Goal: Task Accomplishment & Management: Complete application form

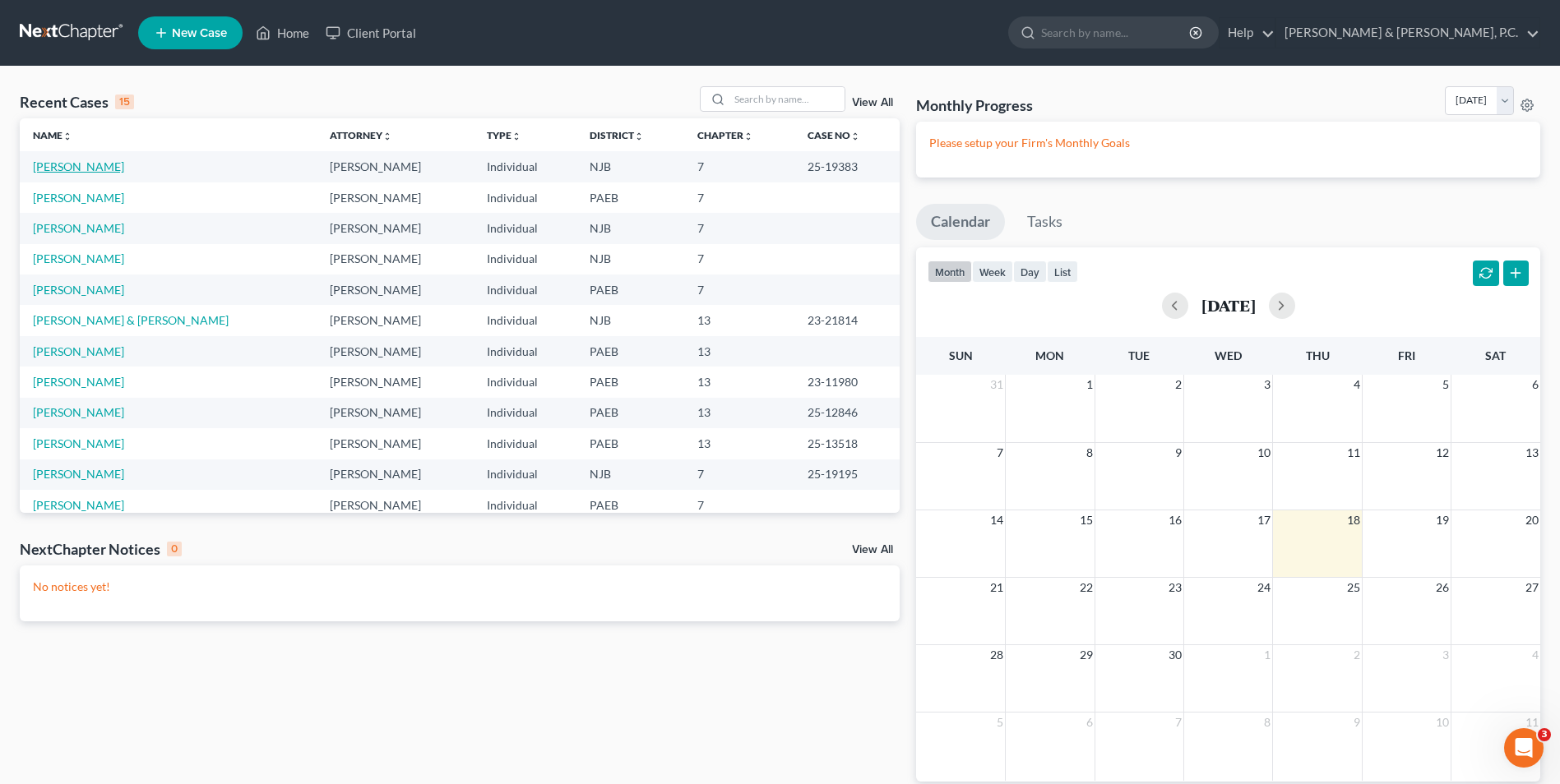
click at [105, 166] on link "[PERSON_NAME]" at bounding box center [79, 166] width 92 height 14
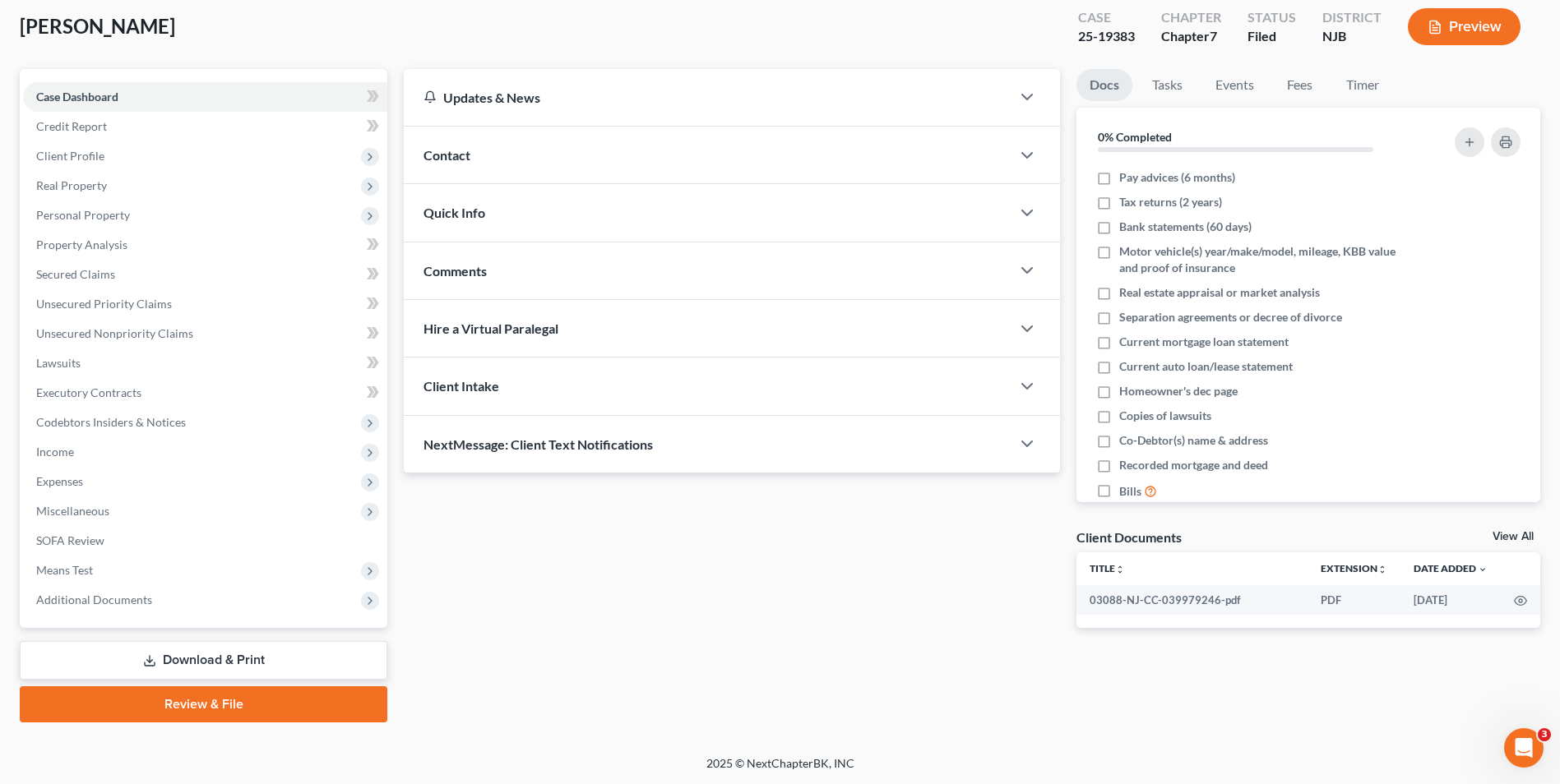
scroll to position [90, 0]
click at [273, 666] on link "Download & Print" at bounding box center [203, 659] width 367 height 38
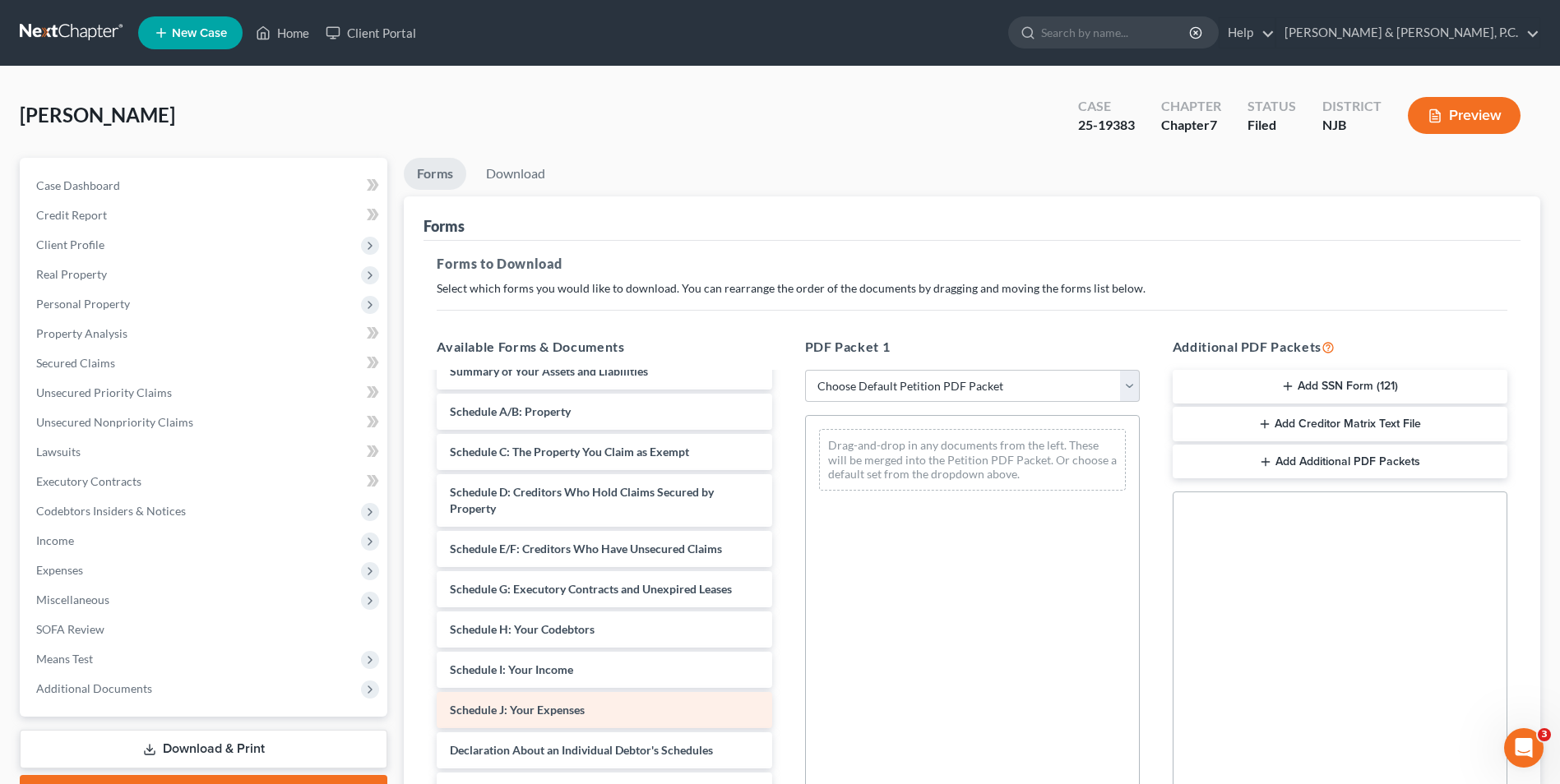
scroll to position [246, 0]
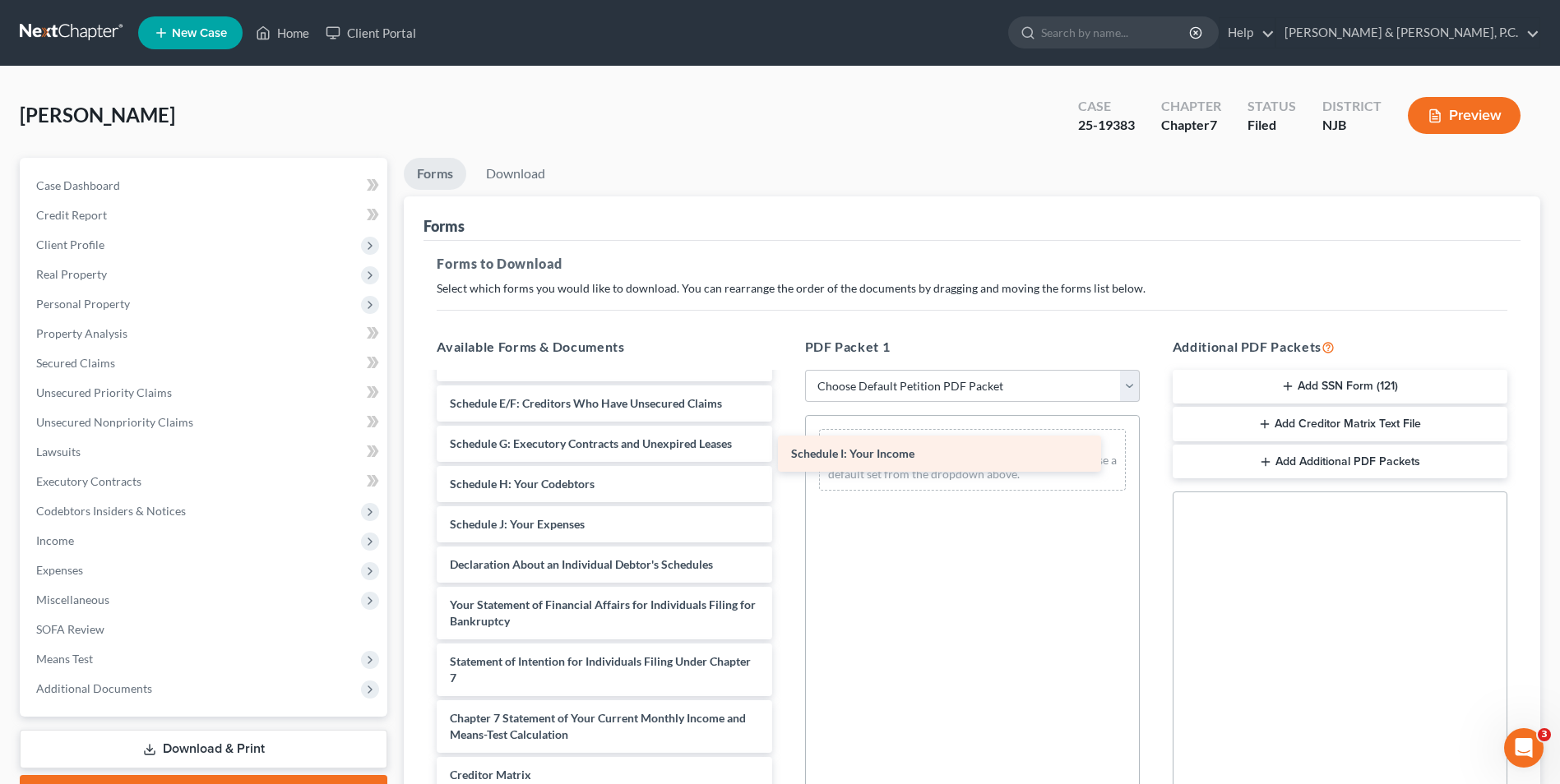
drag, startPoint x: 542, startPoint y: 527, endPoint x: 884, endPoint y: 456, distance: 349.3
click at [784, 456] on div "Schedule I: Your Income 03088-NJ-CC-039979246-pdf Voluntary Petition for Indivi…" at bounding box center [604, 528] width 361 height 803
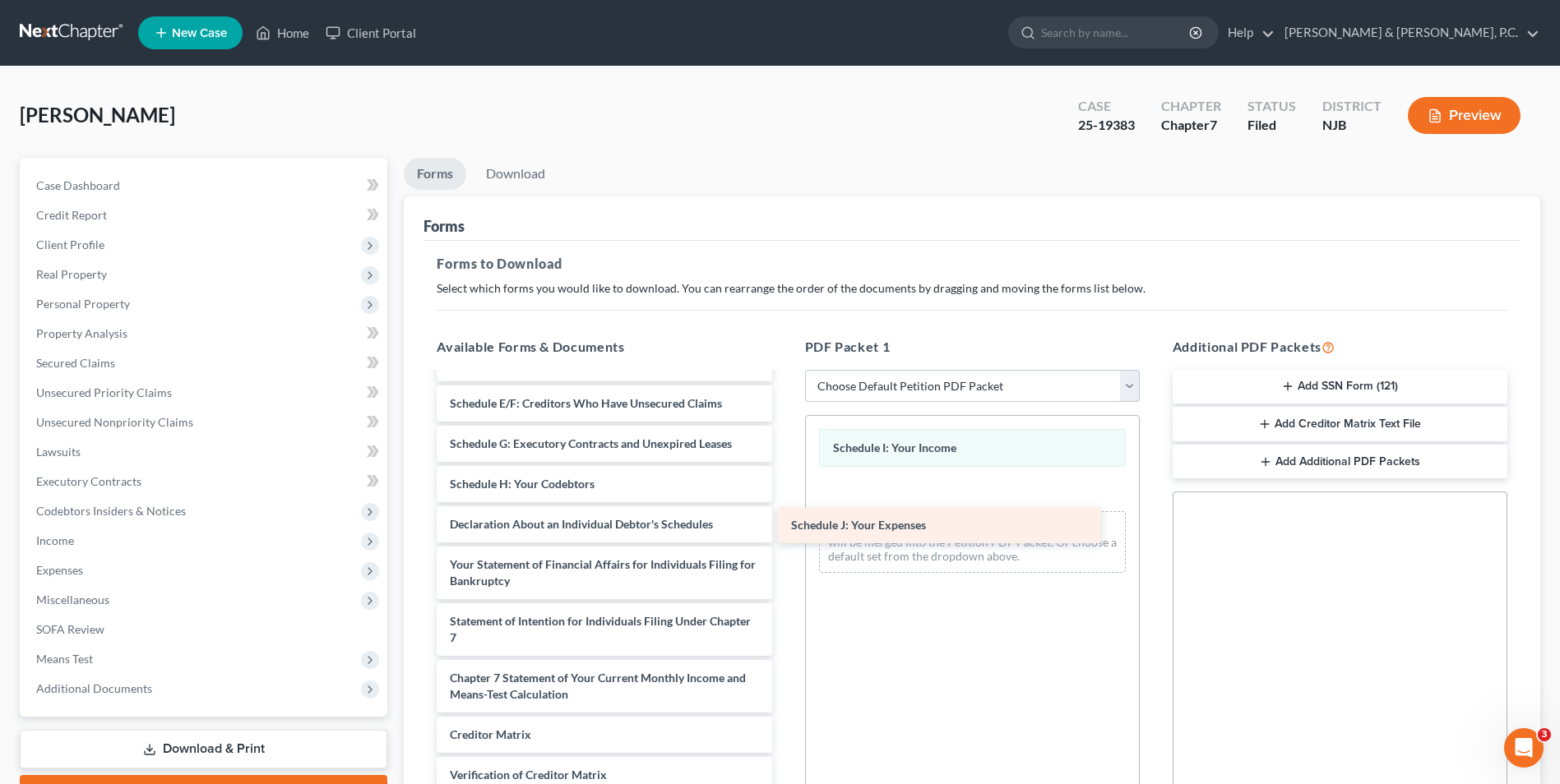
drag, startPoint x: 595, startPoint y: 518, endPoint x: 937, endPoint y: 518, distance: 342.0
click at [784, 518] on div "Schedule J: Your Expenses 03088-NJ-CC-039979246-pdf Voluntary Petition for Indi…" at bounding box center [604, 508] width 361 height 763
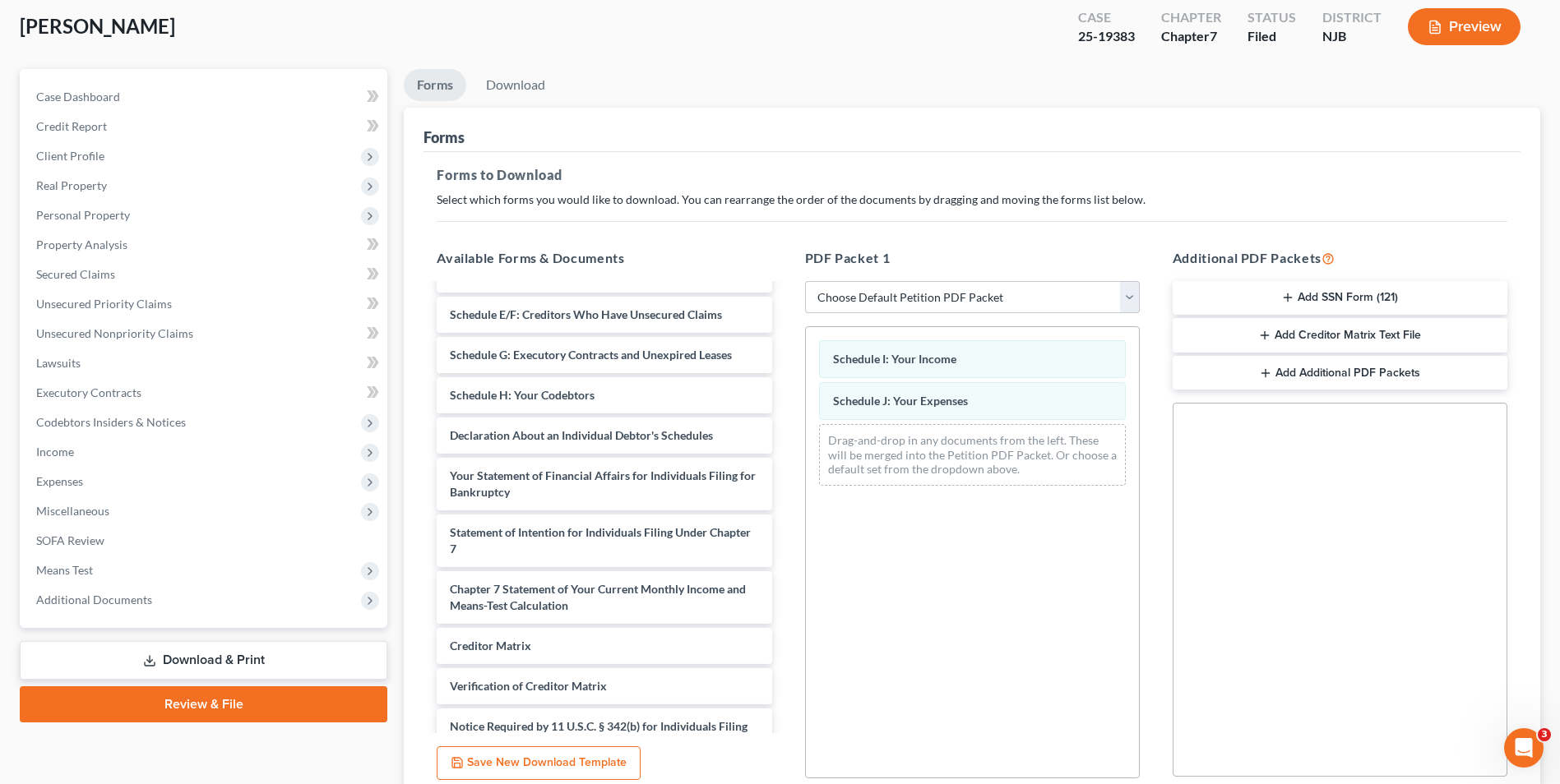
scroll to position [231, 0]
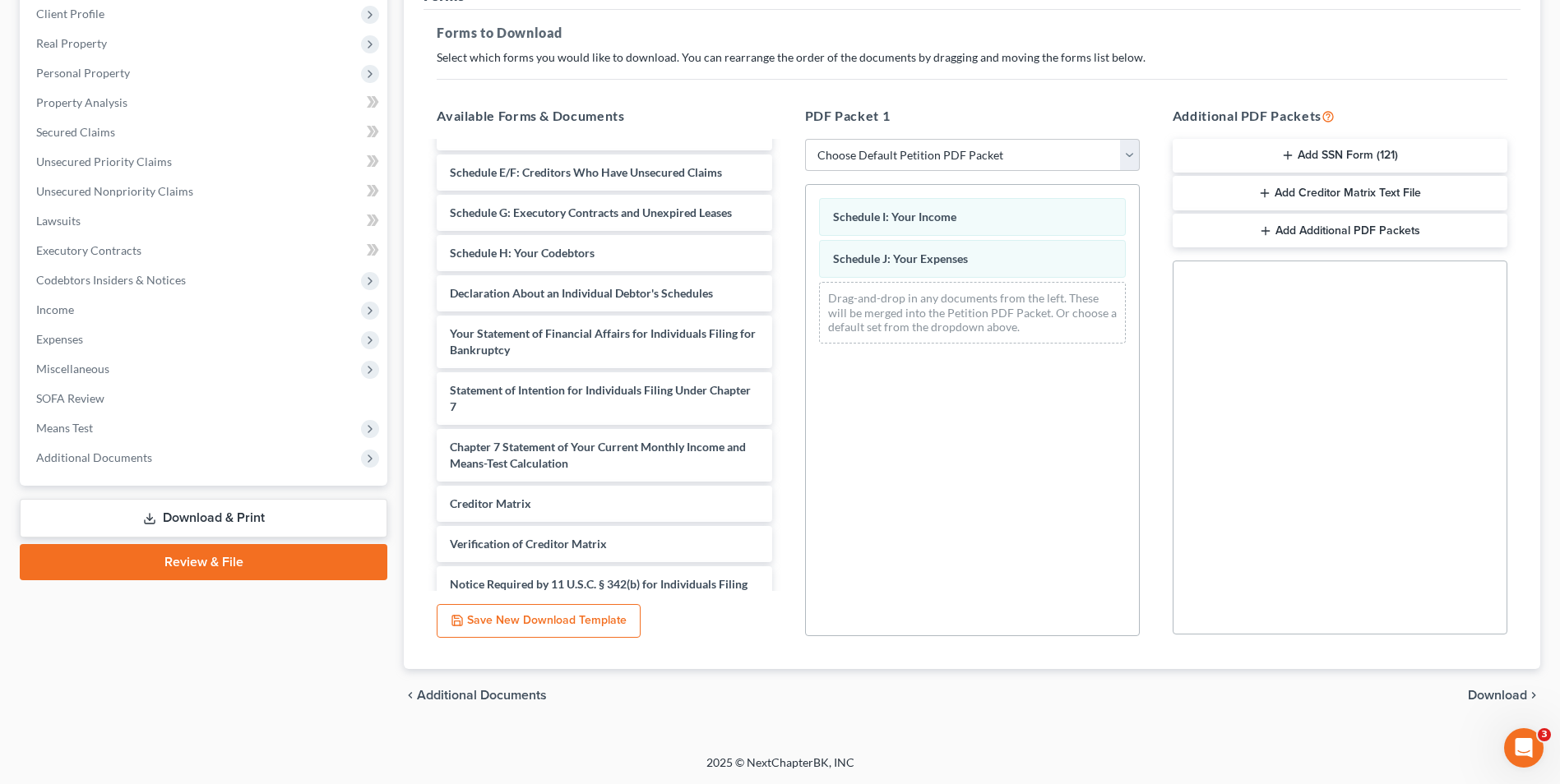
click at [1495, 696] on span "Download" at bounding box center [1497, 695] width 60 height 13
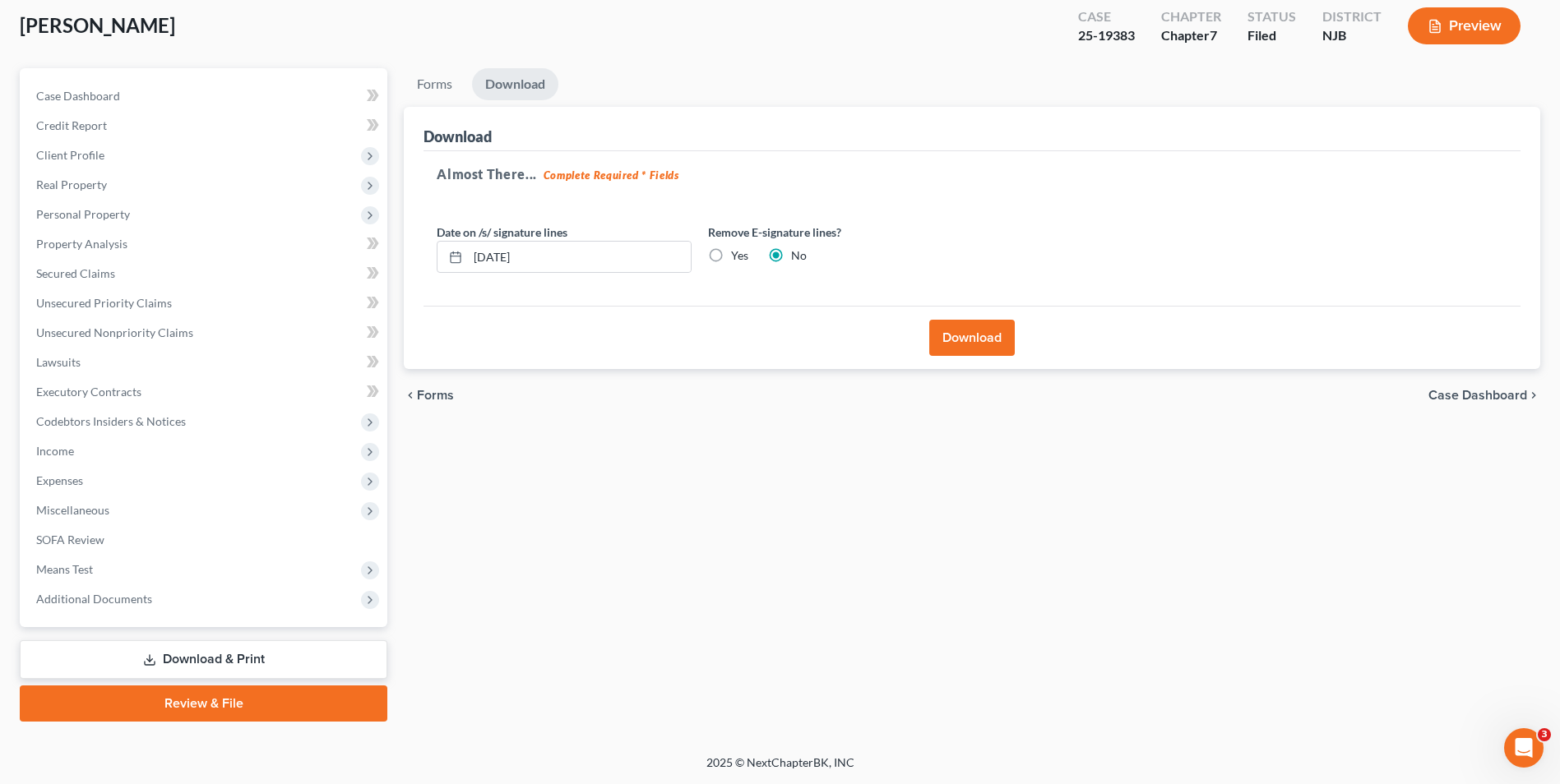
scroll to position [90, 0]
drag, startPoint x: 562, startPoint y: 263, endPoint x: 430, endPoint y: 263, distance: 132.0
click at [430, 263] on div "Date on /s/ signature lines [DATE]" at bounding box center [564, 248] width 271 height 50
click at [731, 254] on label "Yes" at bounding box center [739, 256] width 17 height 16
click at [737, 254] on input "Yes" at bounding box center [743, 253] width 11 height 11
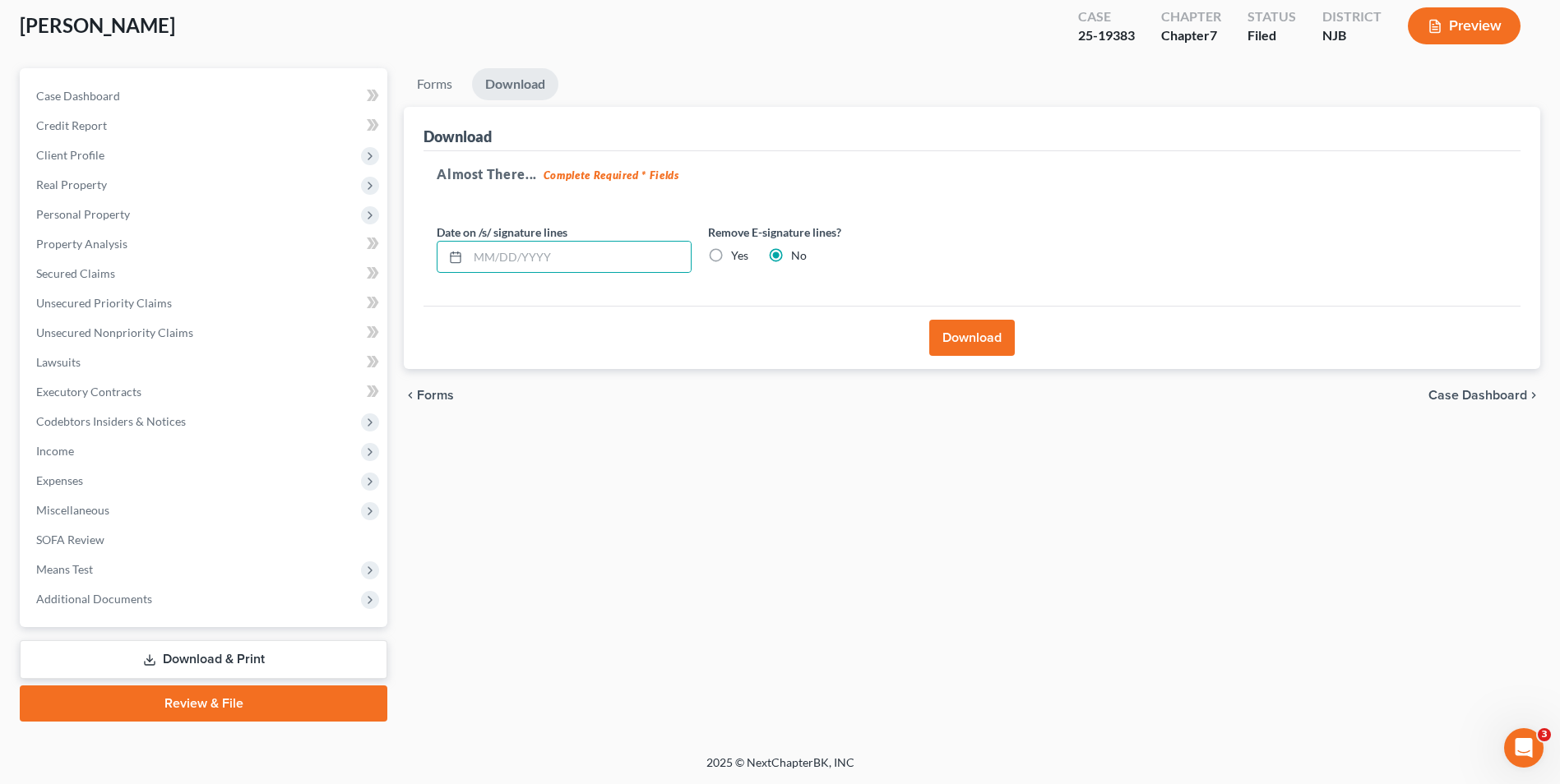
radio input "true"
radio input "false"
click at [972, 328] on button "Download" at bounding box center [971, 338] width 85 height 37
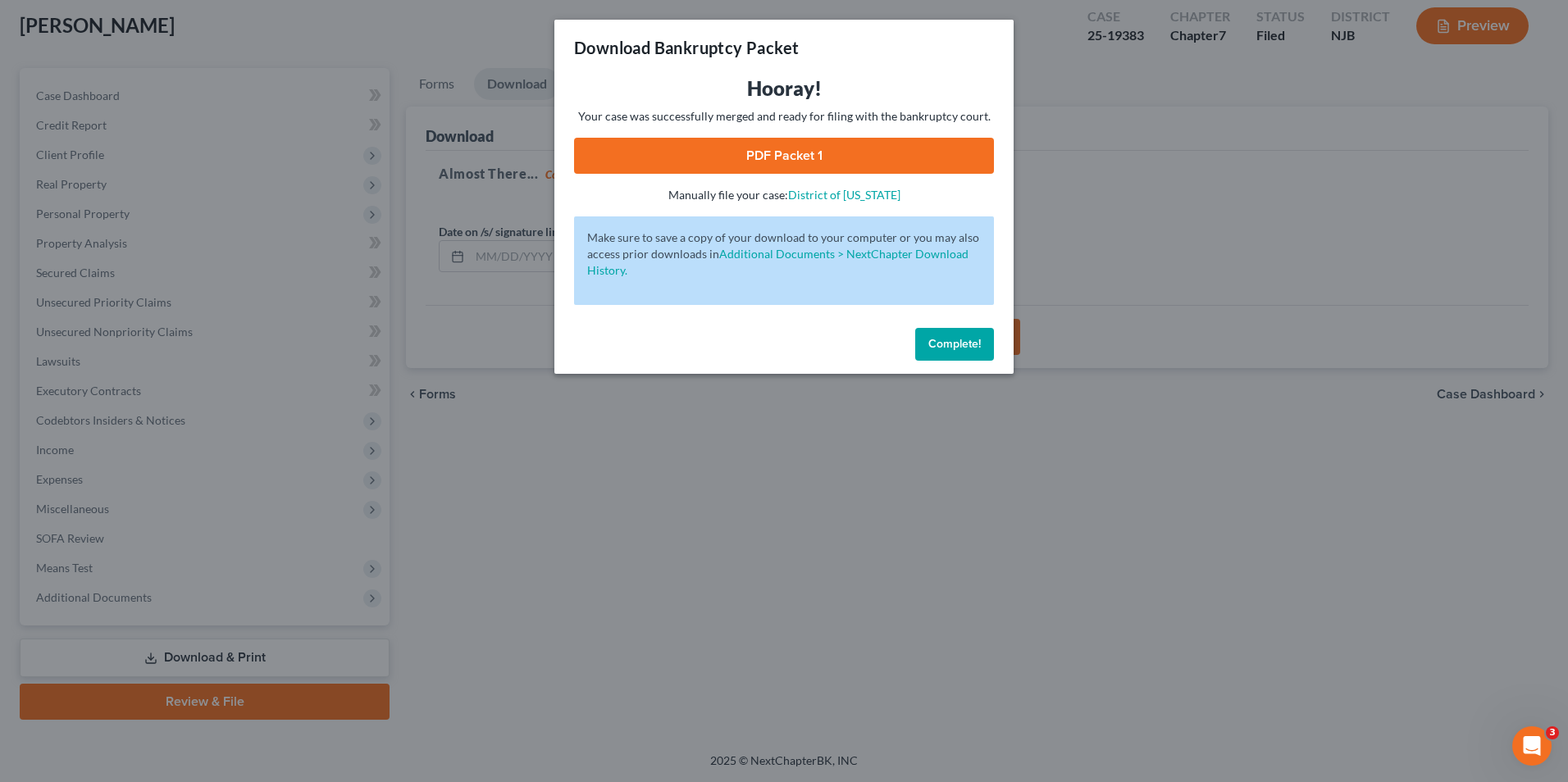
click at [787, 156] on link "PDF Packet 1" at bounding box center [784, 156] width 420 height 37
drag, startPoint x: 970, startPoint y: 339, endPoint x: 933, endPoint y: 355, distance: 40.3
click at [970, 339] on span "Complete!" at bounding box center [953, 343] width 52 height 14
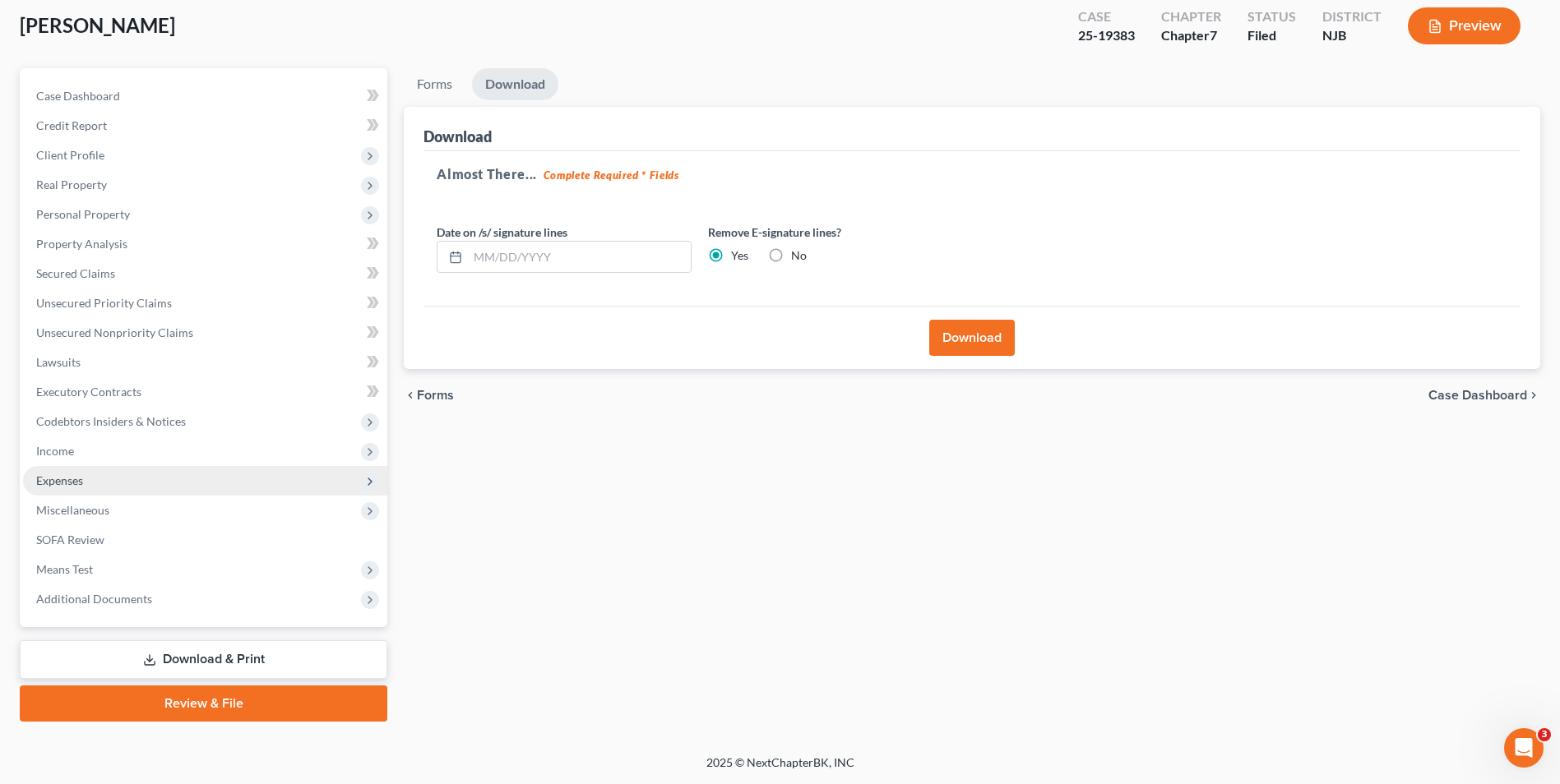
click at [104, 478] on span "Expenses" at bounding box center [205, 481] width 365 height 29
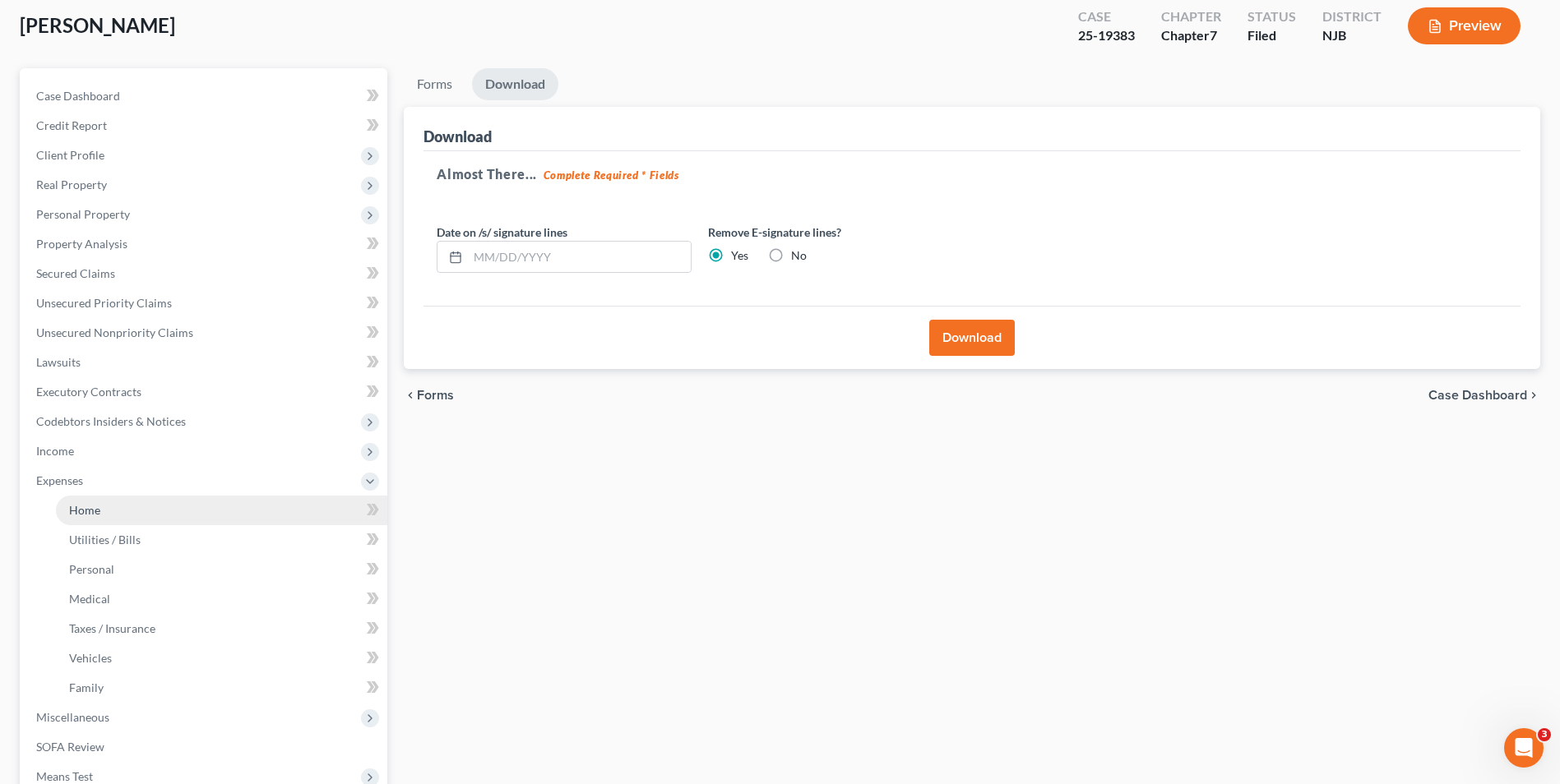
click at [117, 515] on link "Home" at bounding box center [222, 510] width 332 height 29
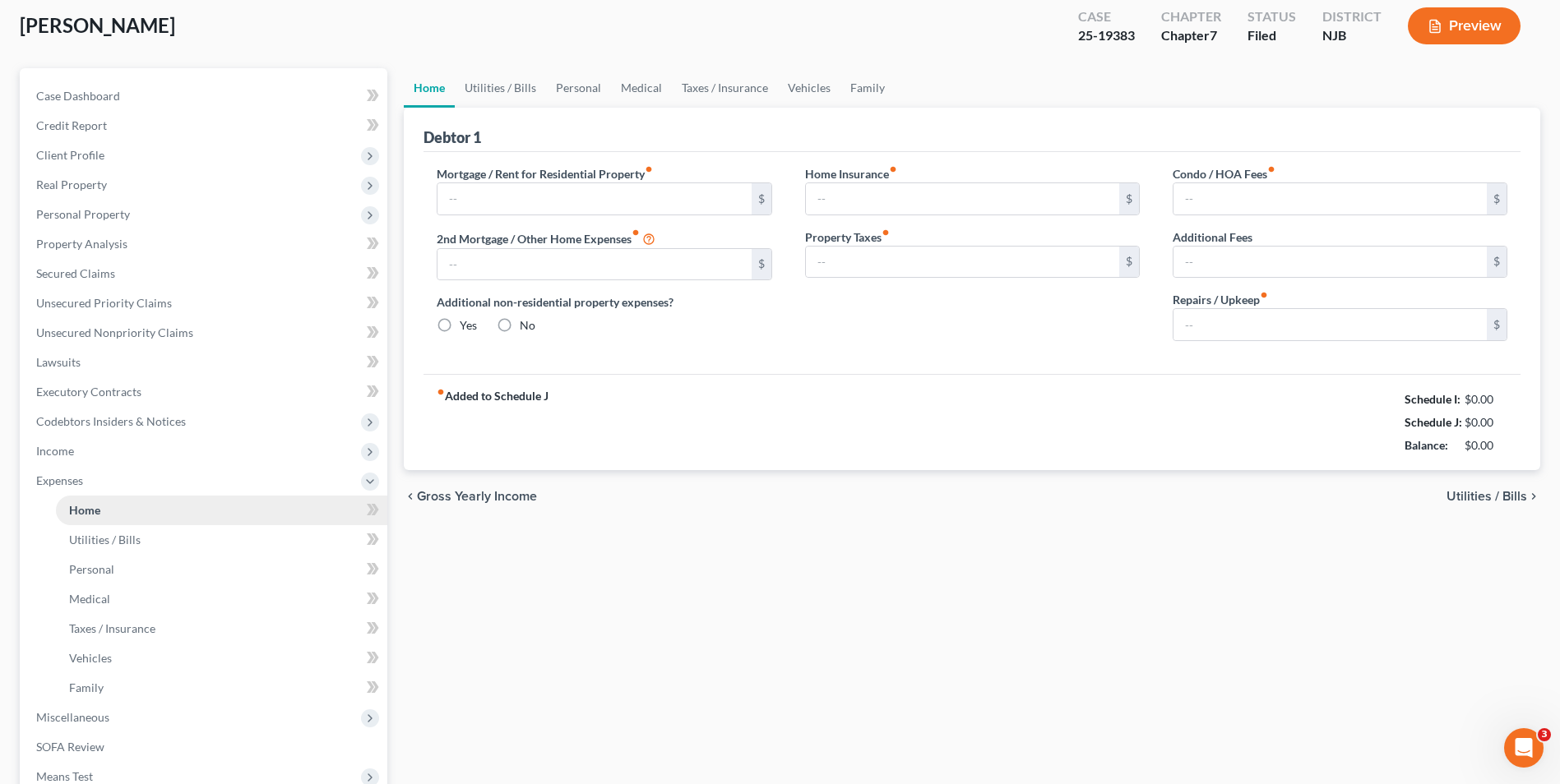
scroll to position [20, 0]
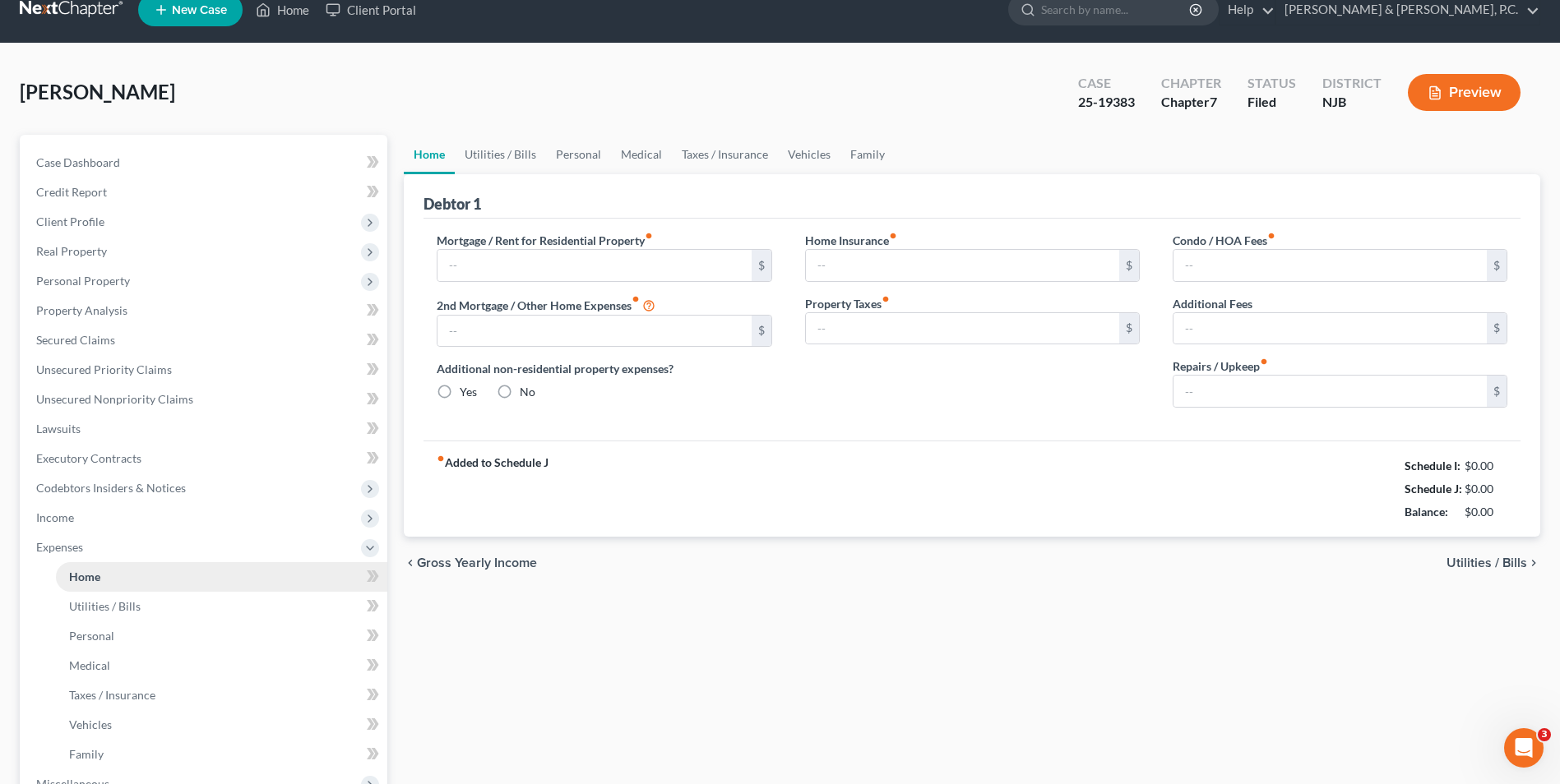
type input "1,000.00"
type input "0.00"
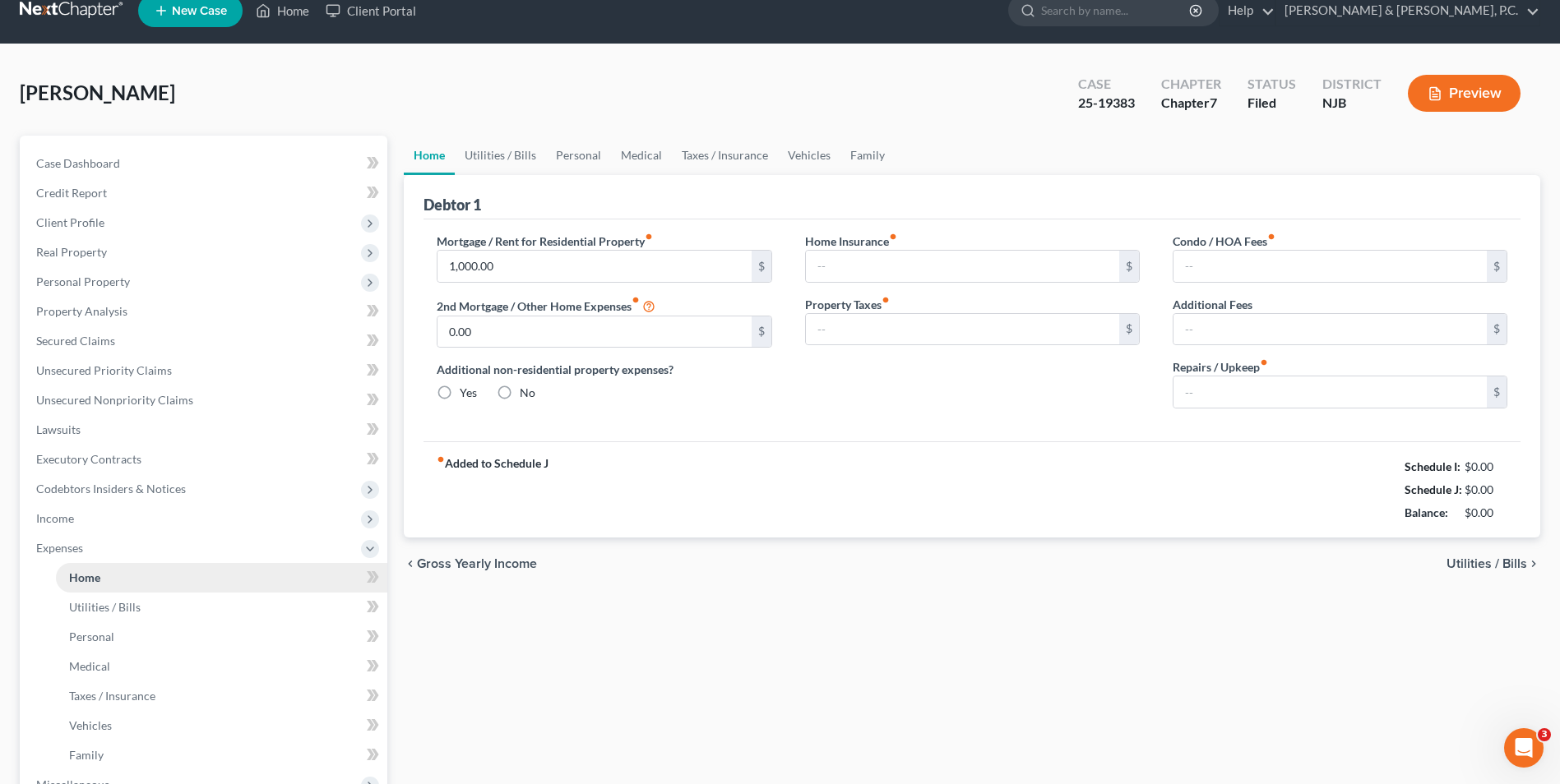
radio input "true"
type input "50.00"
type input "0.00"
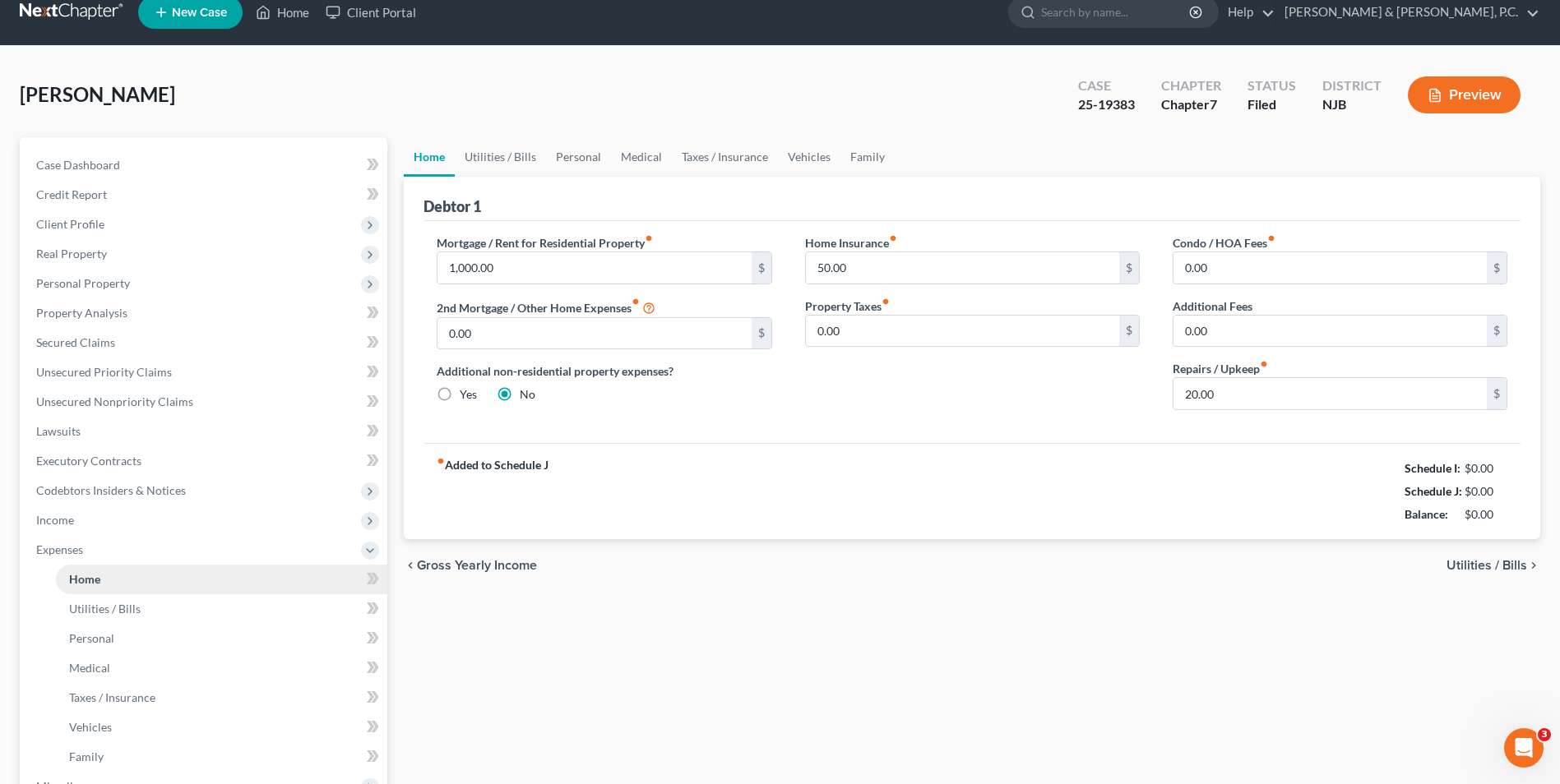
scroll to position [0, 0]
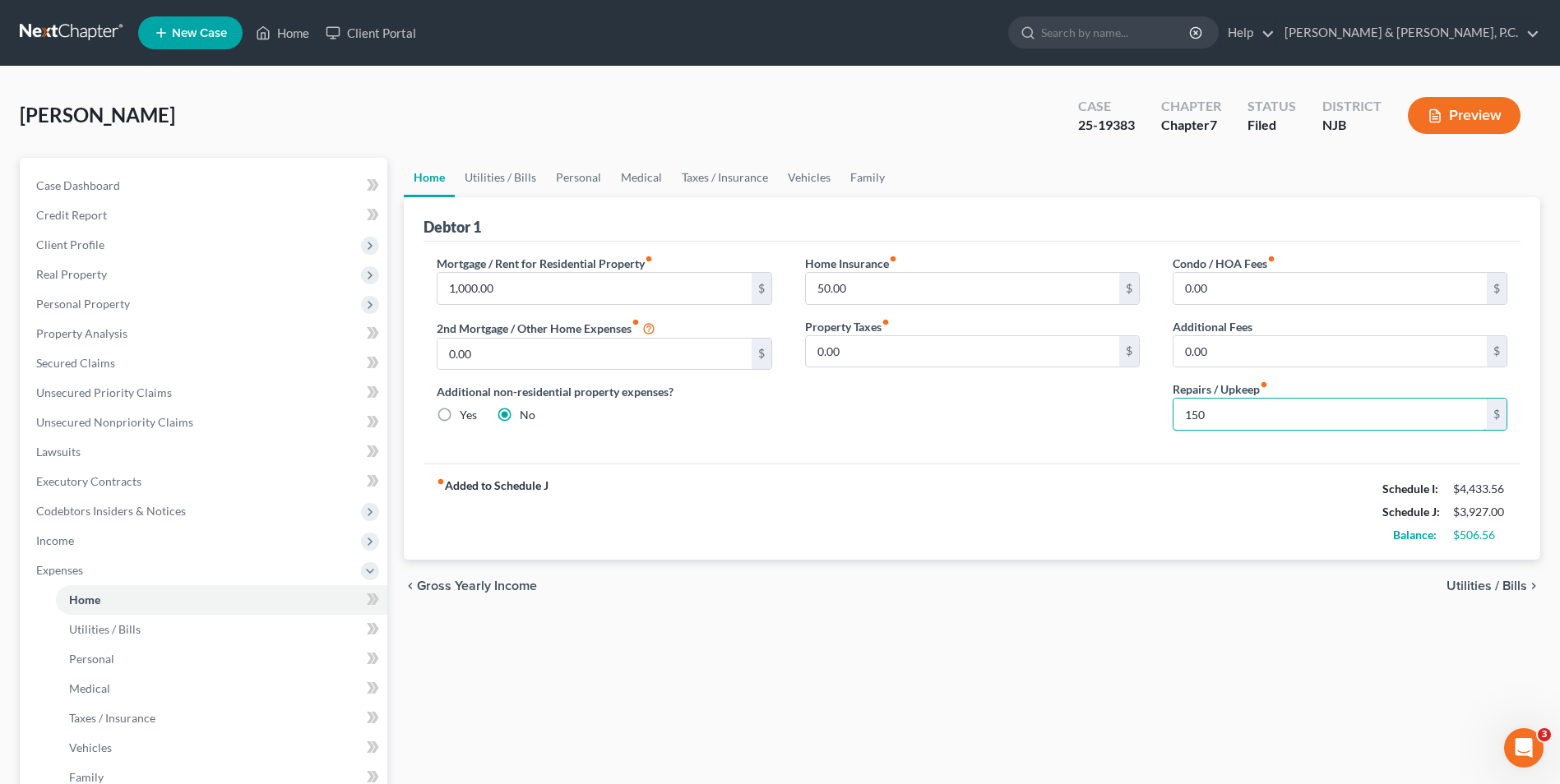
type input "150"
click at [1501, 583] on span "Utilities / Bills" at bounding box center [1487, 586] width 81 height 13
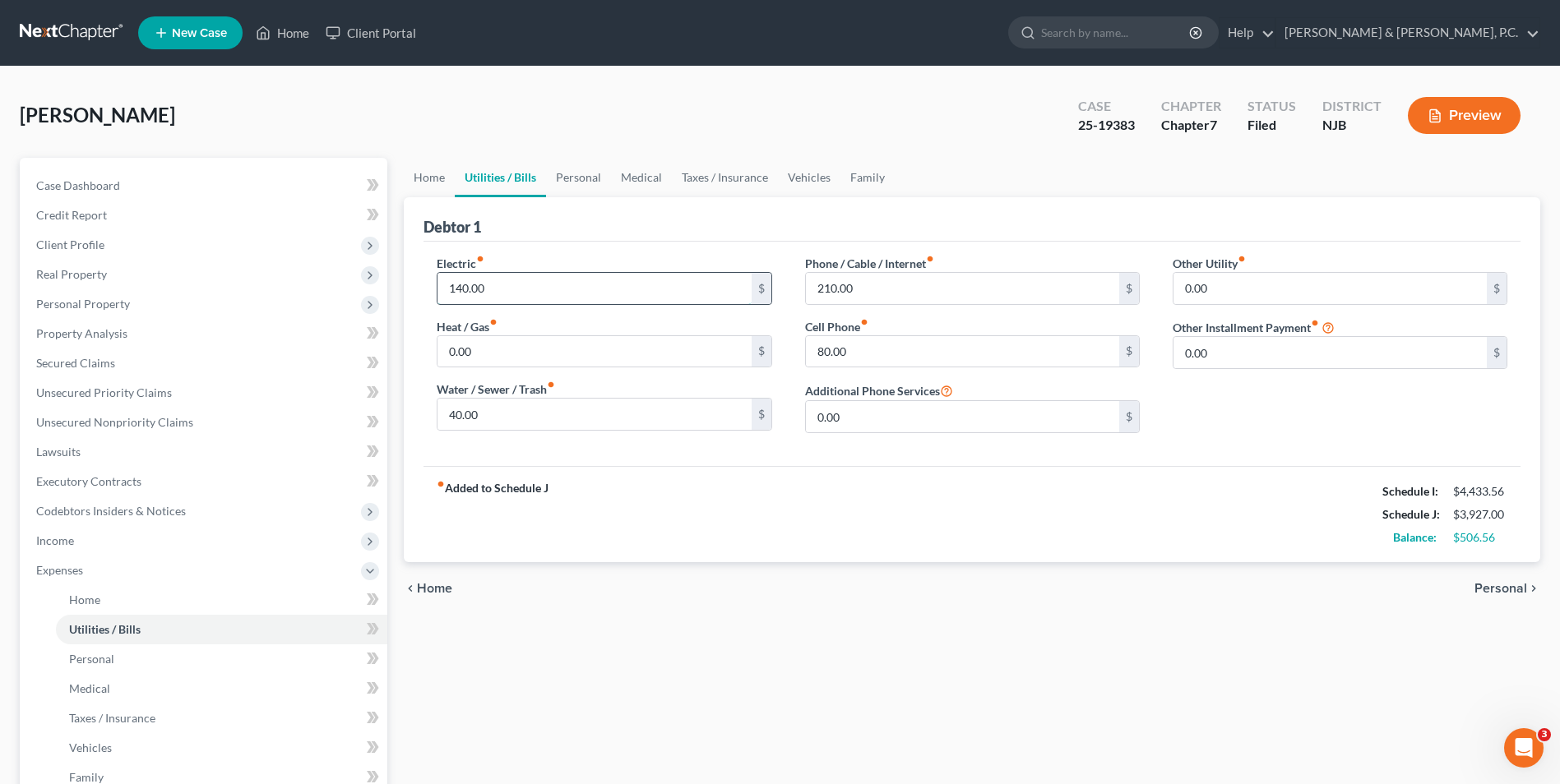
click at [488, 289] on input "140.00" at bounding box center [595, 289] width 313 height 31
type input "190"
click at [1247, 286] on input "0.00" at bounding box center [1330, 289] width 313 height 31
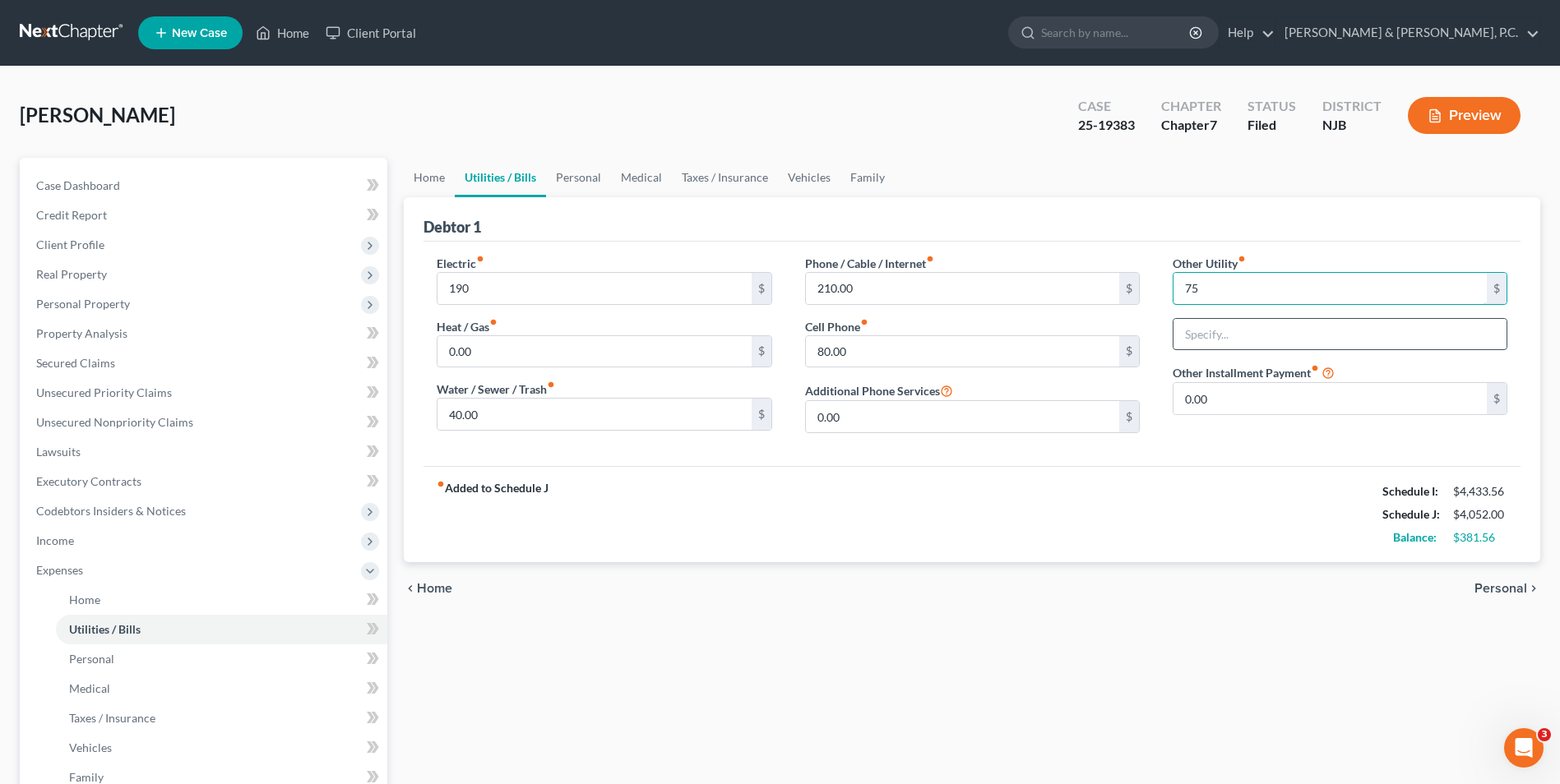
type input "75"
click at [1201, 330] on input "text" at bounding box center [1340, 334] width 333 height 31
type input "HVAC"
click at [1489, 587] on span "Personal" at bounding box center [1500, 589] width 52 height 13
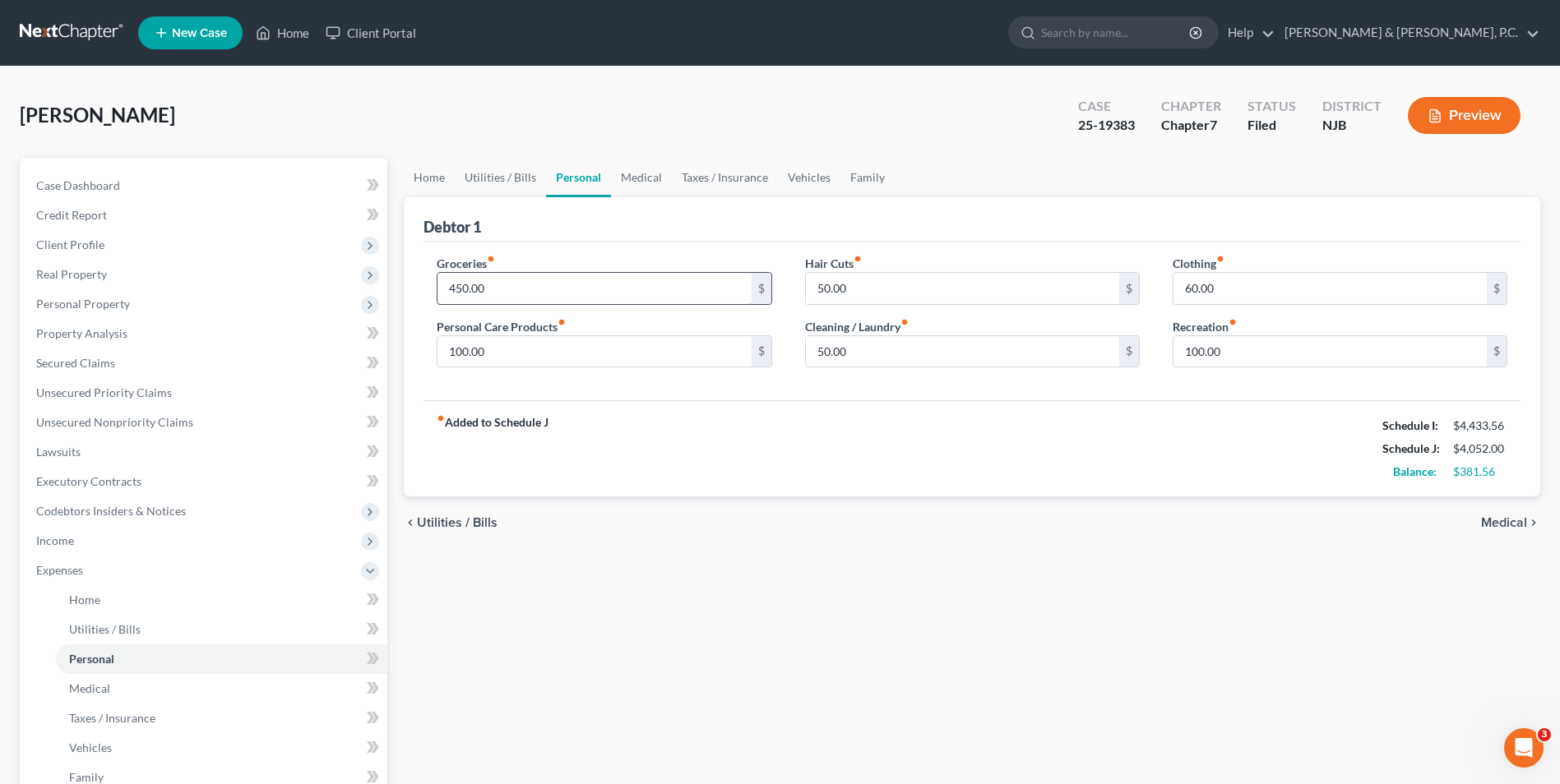
click at [463, 286] on input "450.00" at bounding box center [595, 289] width 313 height 31
type input "460.00"
click at [880, 290] on input "50.00" at bounding box center [963, 289] width 313 height 31
type input "100"
click at [887, 486] on div "fiber_manual_record Added to Schedule J Schedule I: $4,433.56 Schedule J: $4,11…" at bounding box center [972, 448] width 1097 height 96
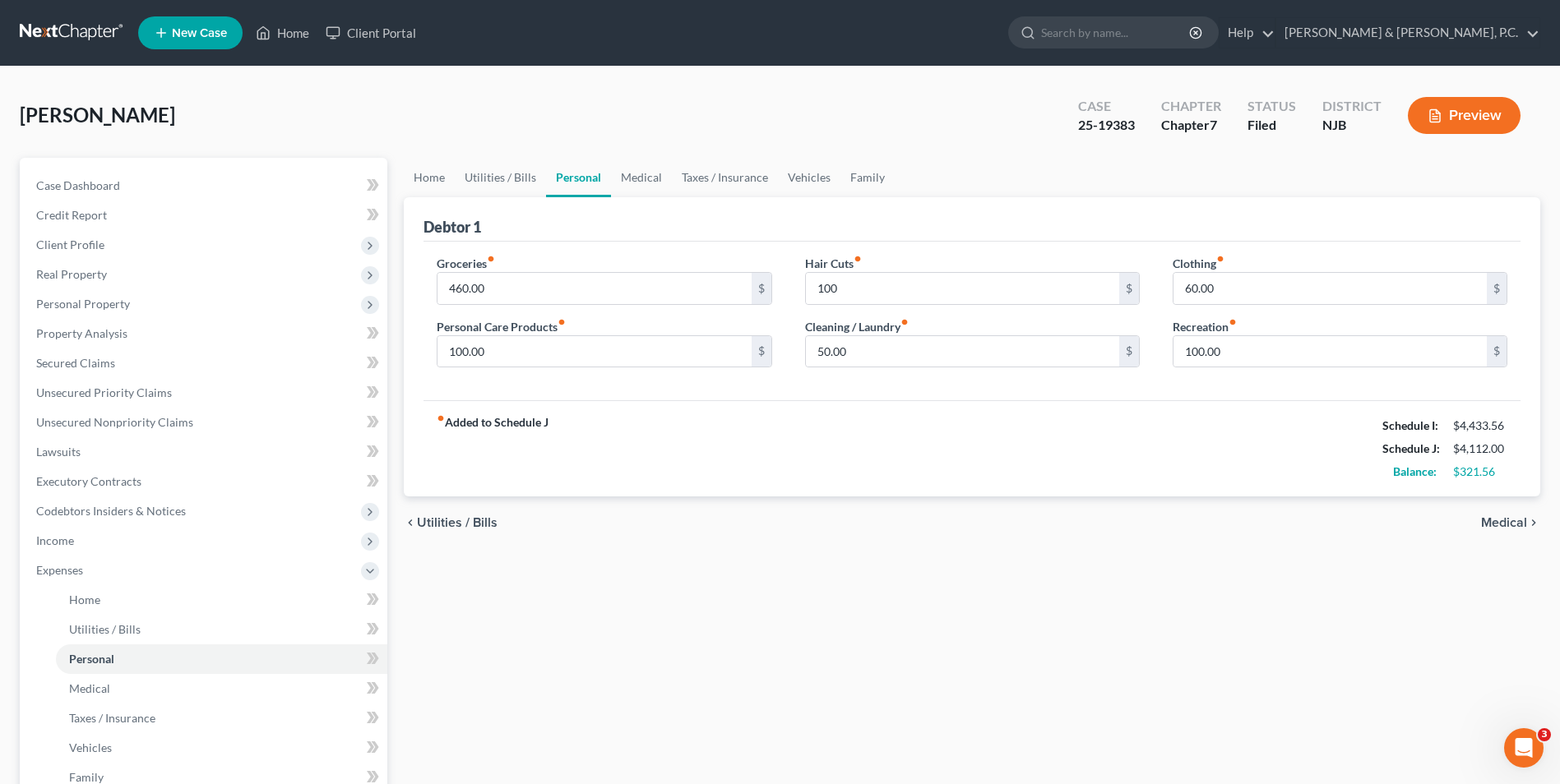
click at [1508, 518] on span "Medical" at bounding box center [1504, 523] width 46 height 13
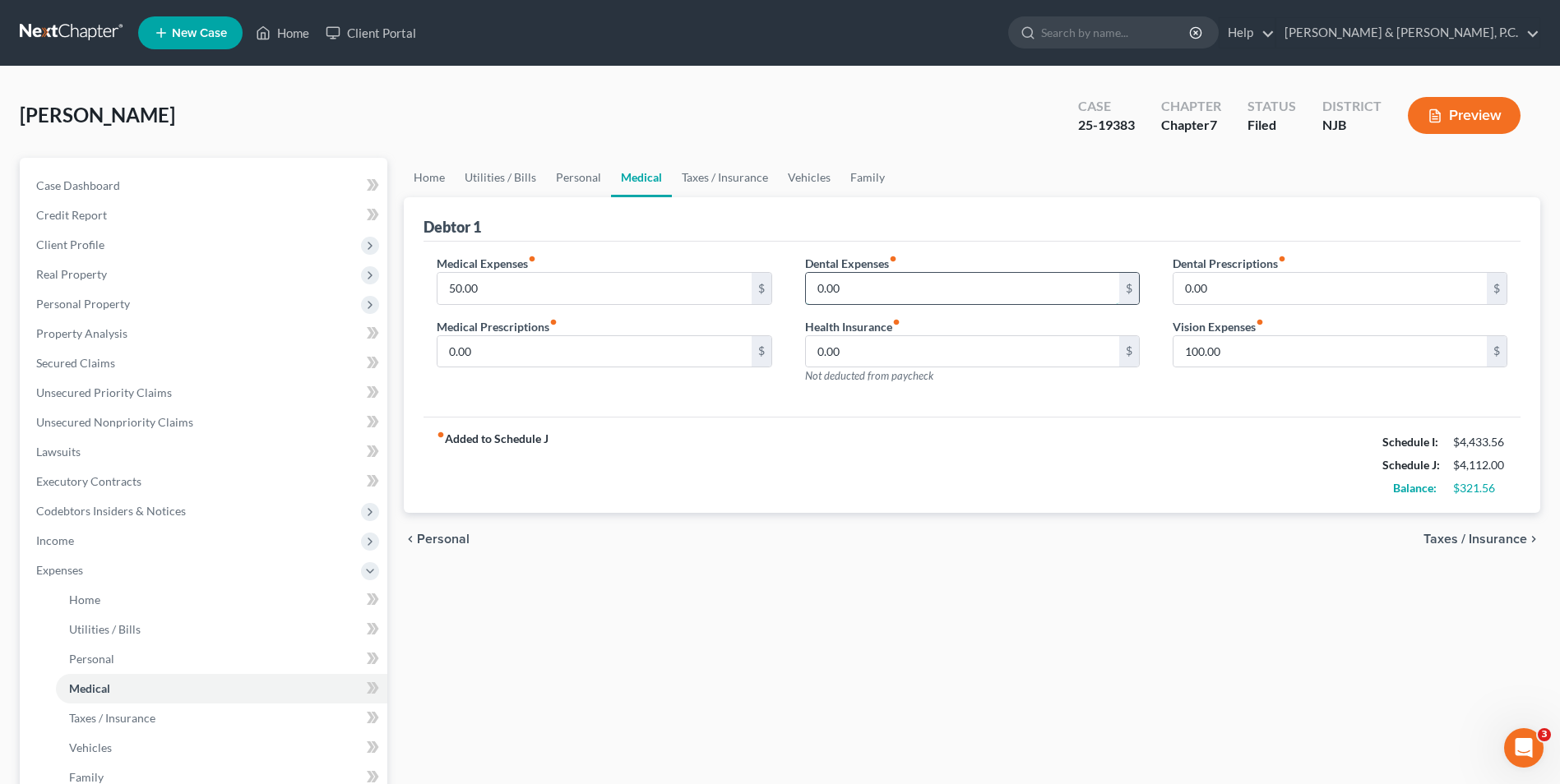
click at [851, 288] on input "0.00" at bounding box center [963, 289] width 313 height 31
type input "25.00"
click at [1197, 352] on input "100.00" at bounding box center [1330, 352] width 313 height 31
type input "150"
click at [1510, 533] on span "Taxes / Insurance" at bounding box center [1475, 539] width 104 height 13
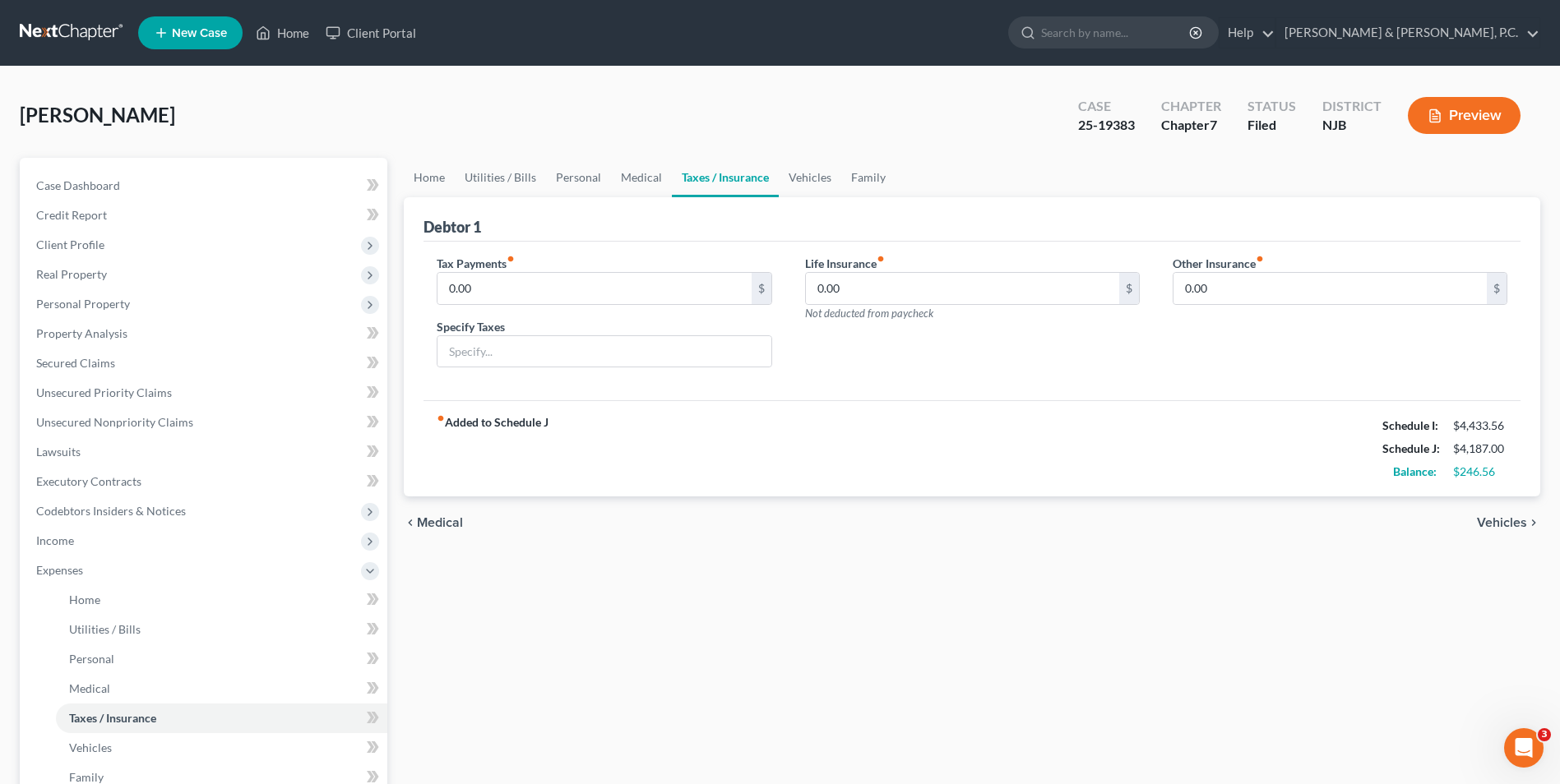
click at [1503, 518] on span "Vehicles" at bounding box center [1501, 523] width 50 height 13
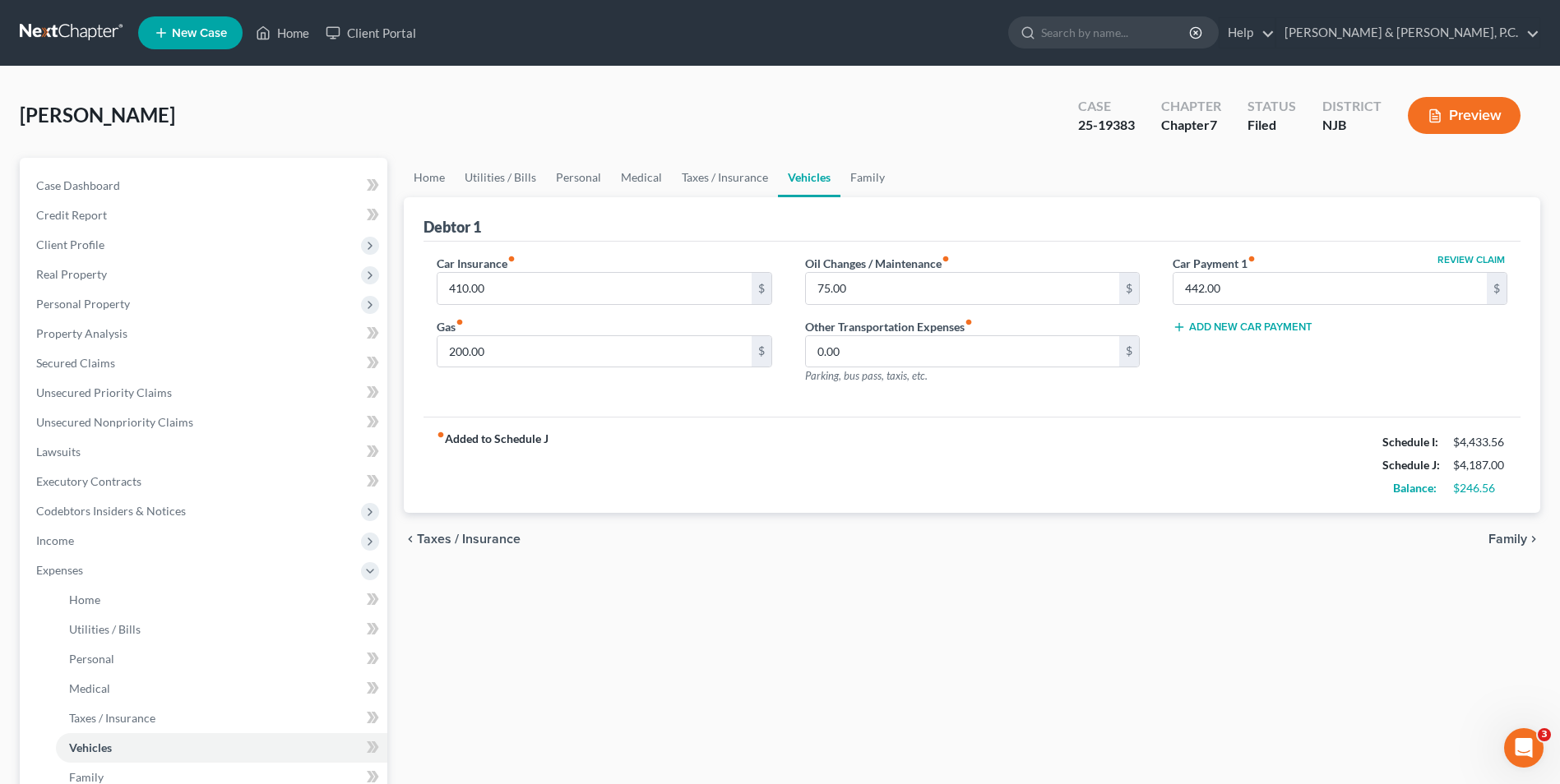
click at [1516, 539] on span "Family" at bounding box center [1508, 539] width 38 height 13
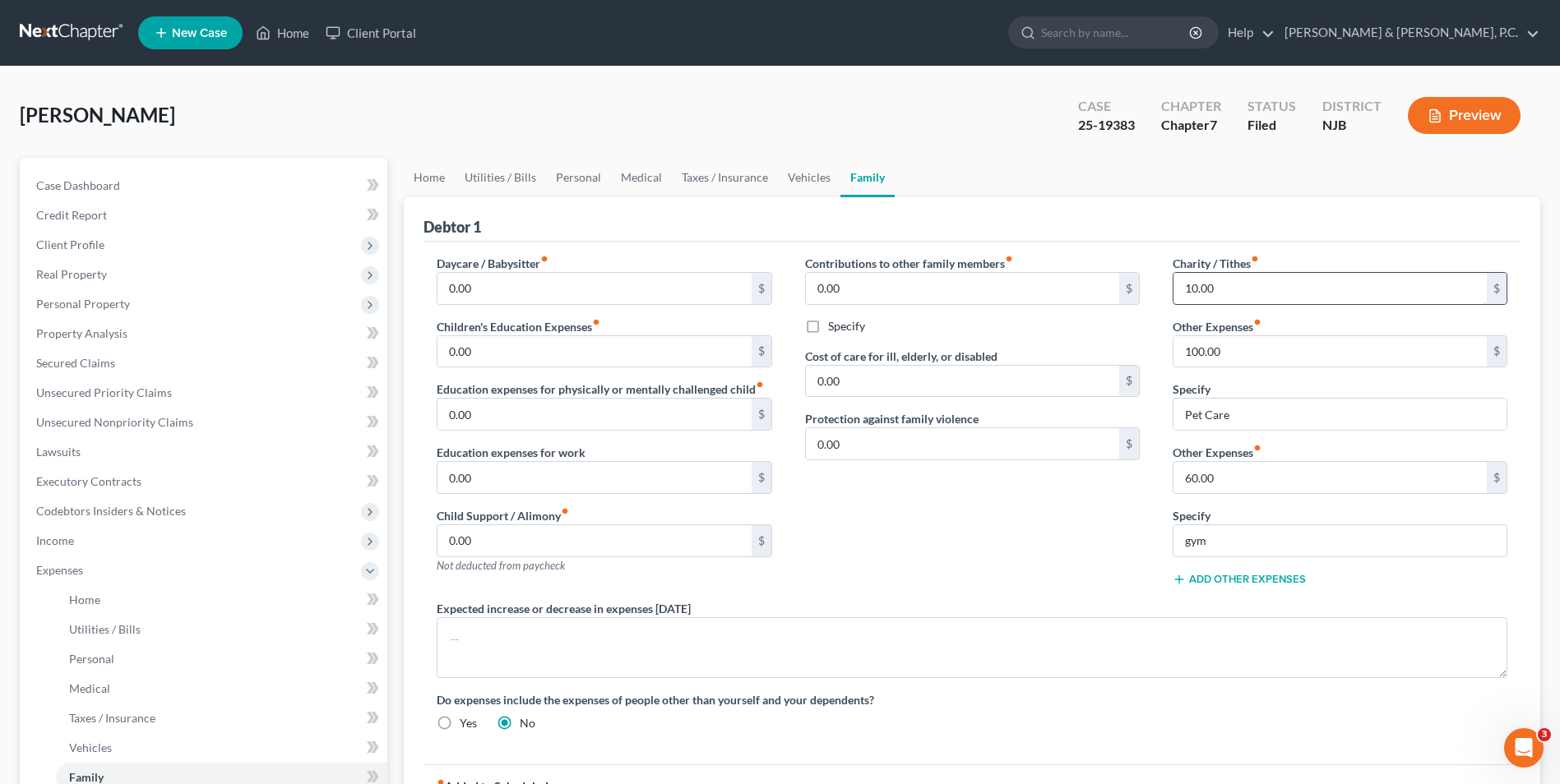
click at [1217, 286] on input "10.00" at bounding box center [1330, 289] width 313 height 31
type input "50.00"
click at [1088, 544] on div "Contributions to other family members fiber_manual_record 0.00 $ Specify Cost o…" at bounding box center [972, 427] width 367 height 345
click at [540, 474] on input "0.00" at bounding box center [595, 478] width 313 height 31
type input "35.00"
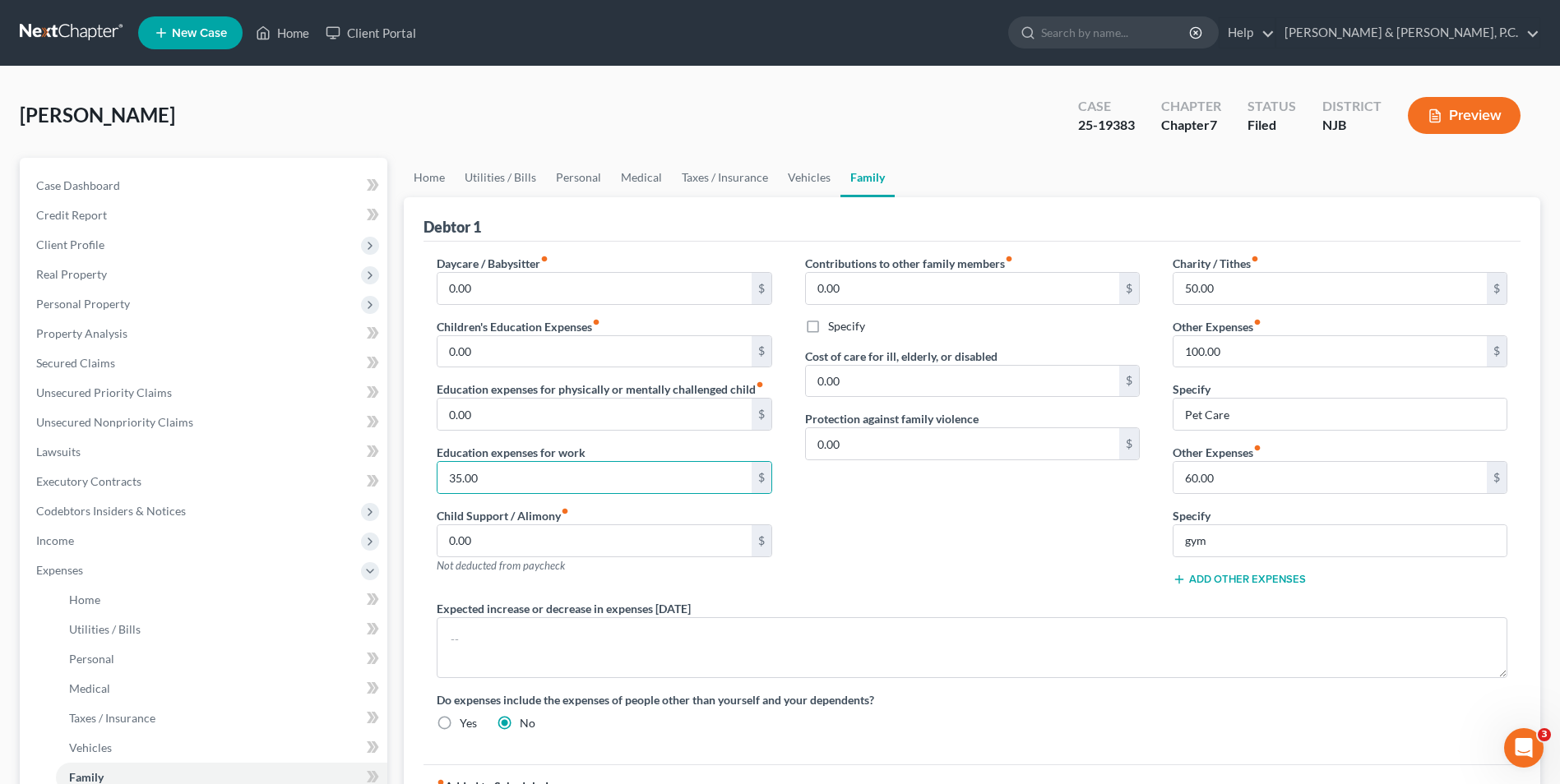
click at [1216, 576] on button "Add Other Expenses" at bounding box center [1238, 580] width 133 height 13
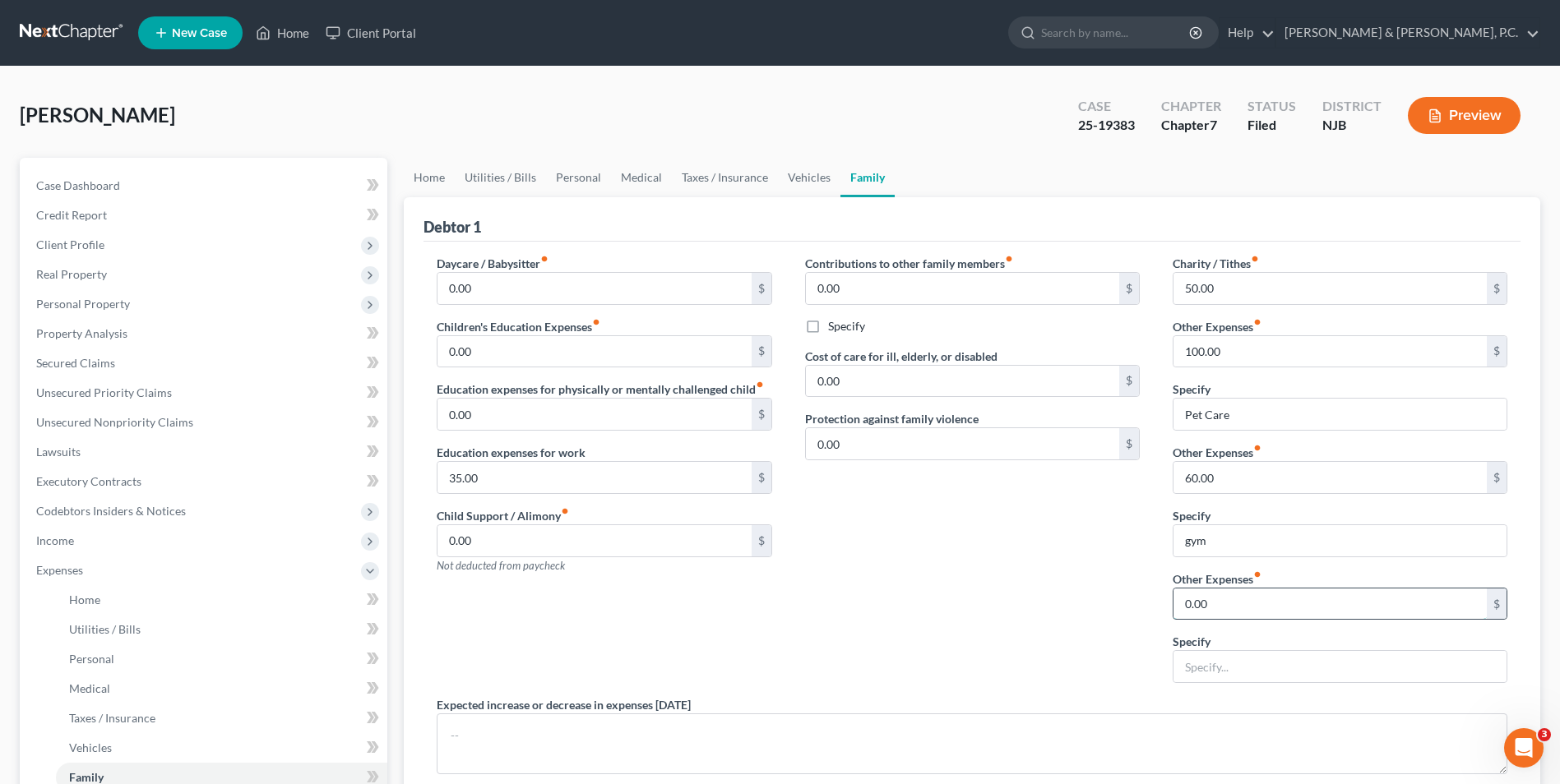
click at [1220, 603] on input "0.00" at bounding box center [1330, 604] width 313 height 31
type input "150"
click at [1205, 671] on input "text" at bounding box center [1340, 667] width 333 height 31
type input "supplements"
click at [1013, 613] on div "Contributions to other family members fiber_manual_record 0.00 $ Specify Cost o…" at bounding box center [972, 475] width 367 height 441
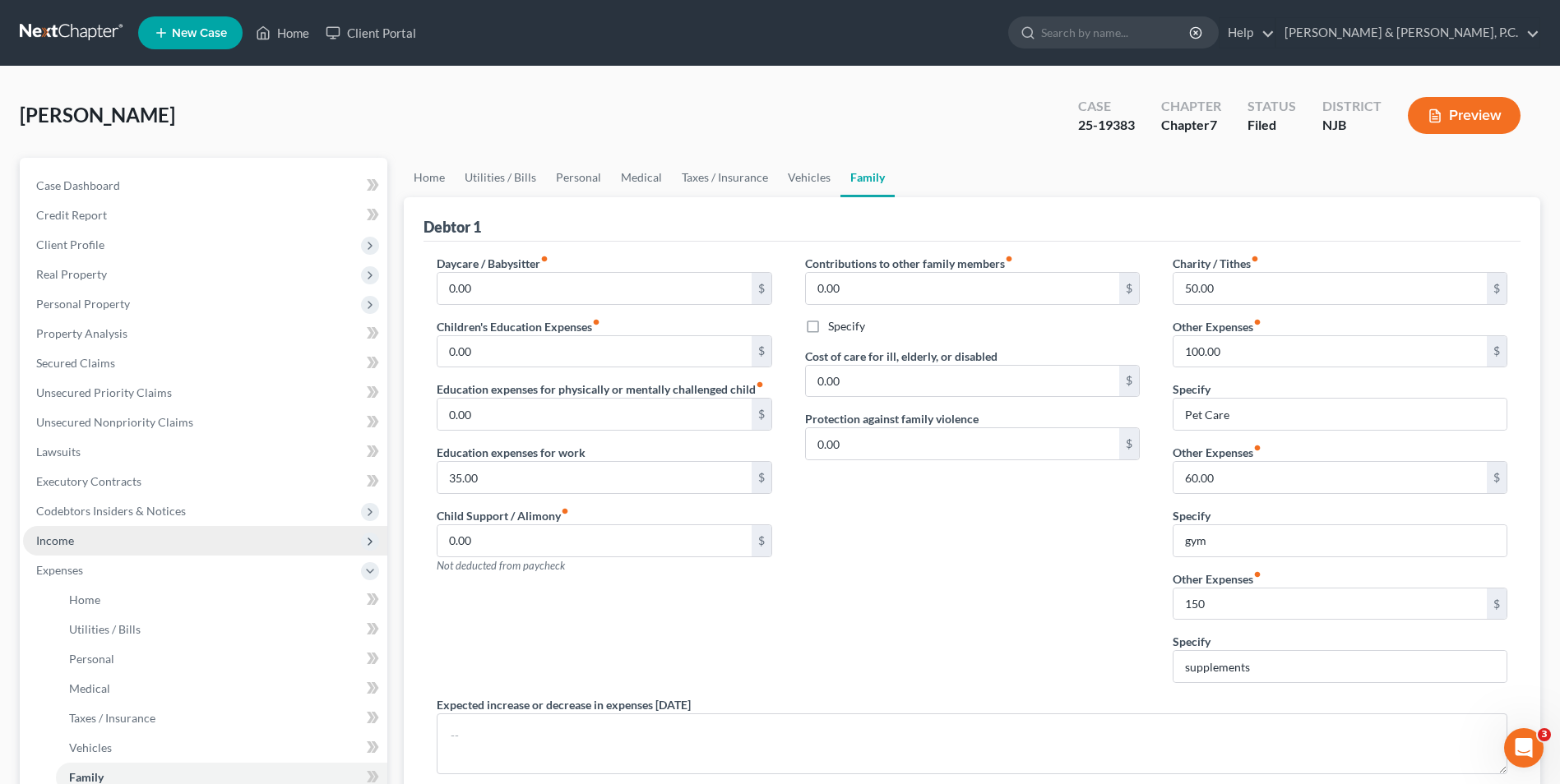
click at [86, 546] on span "Income" at bounding box center [205, 541] width 365 height 29
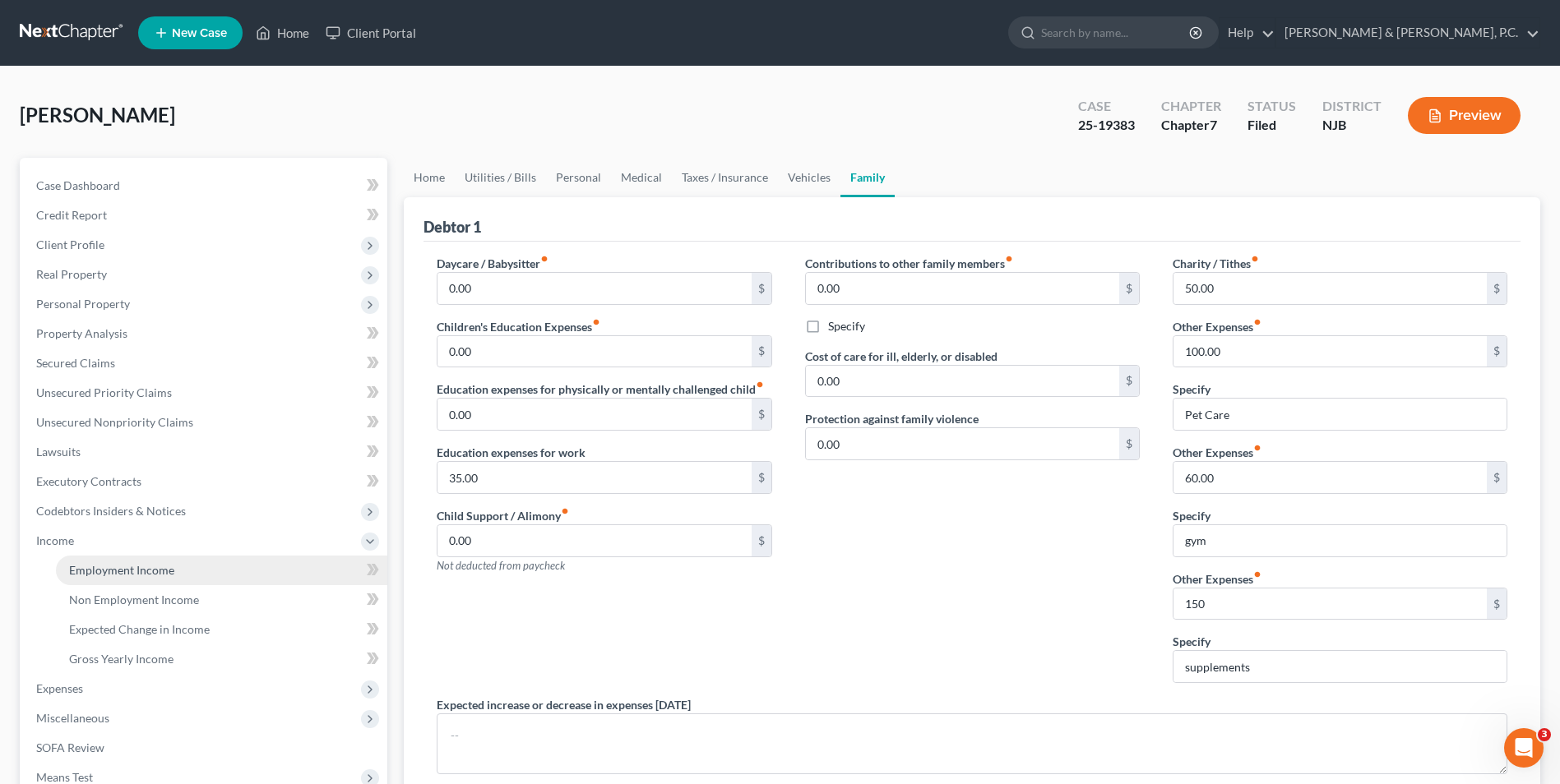
click at [156, 575] on span "Employment Income" at bounding box center [121, 570] width 105 height 14
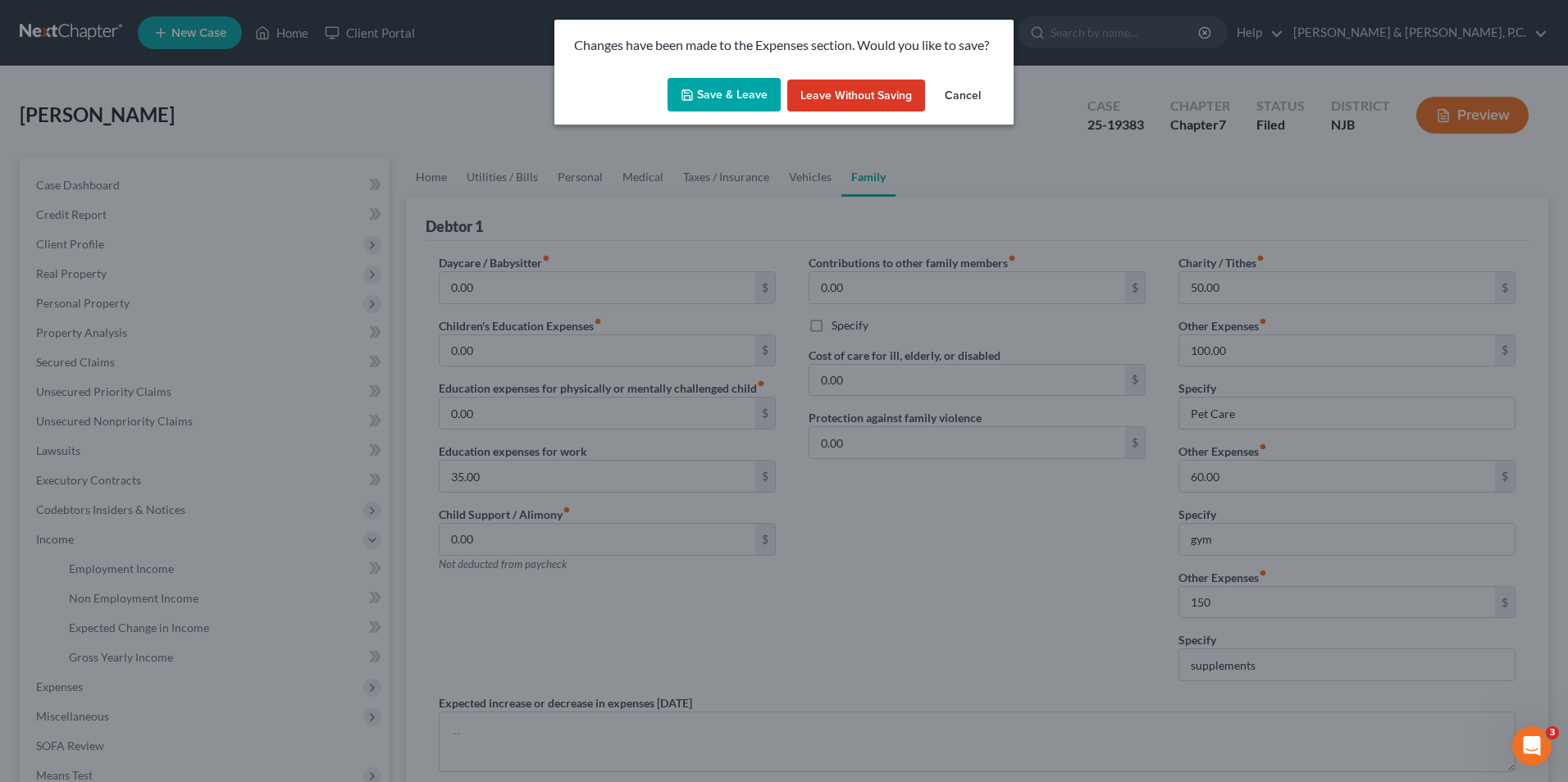
click at [718, 96] on button "Save & Leave" at bounding box center [724, 95] width 113 height 35
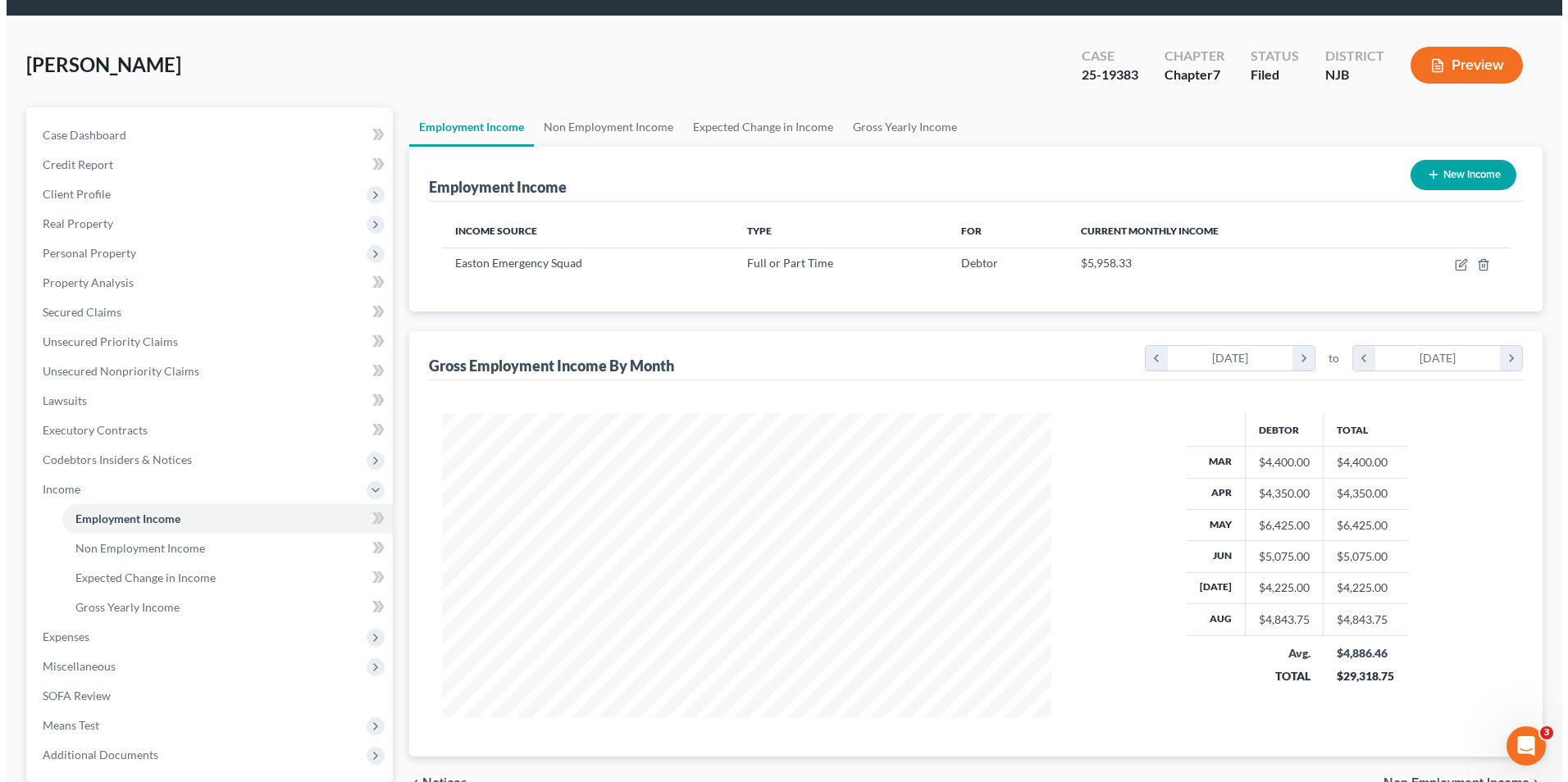
scroll to position [44, 0]
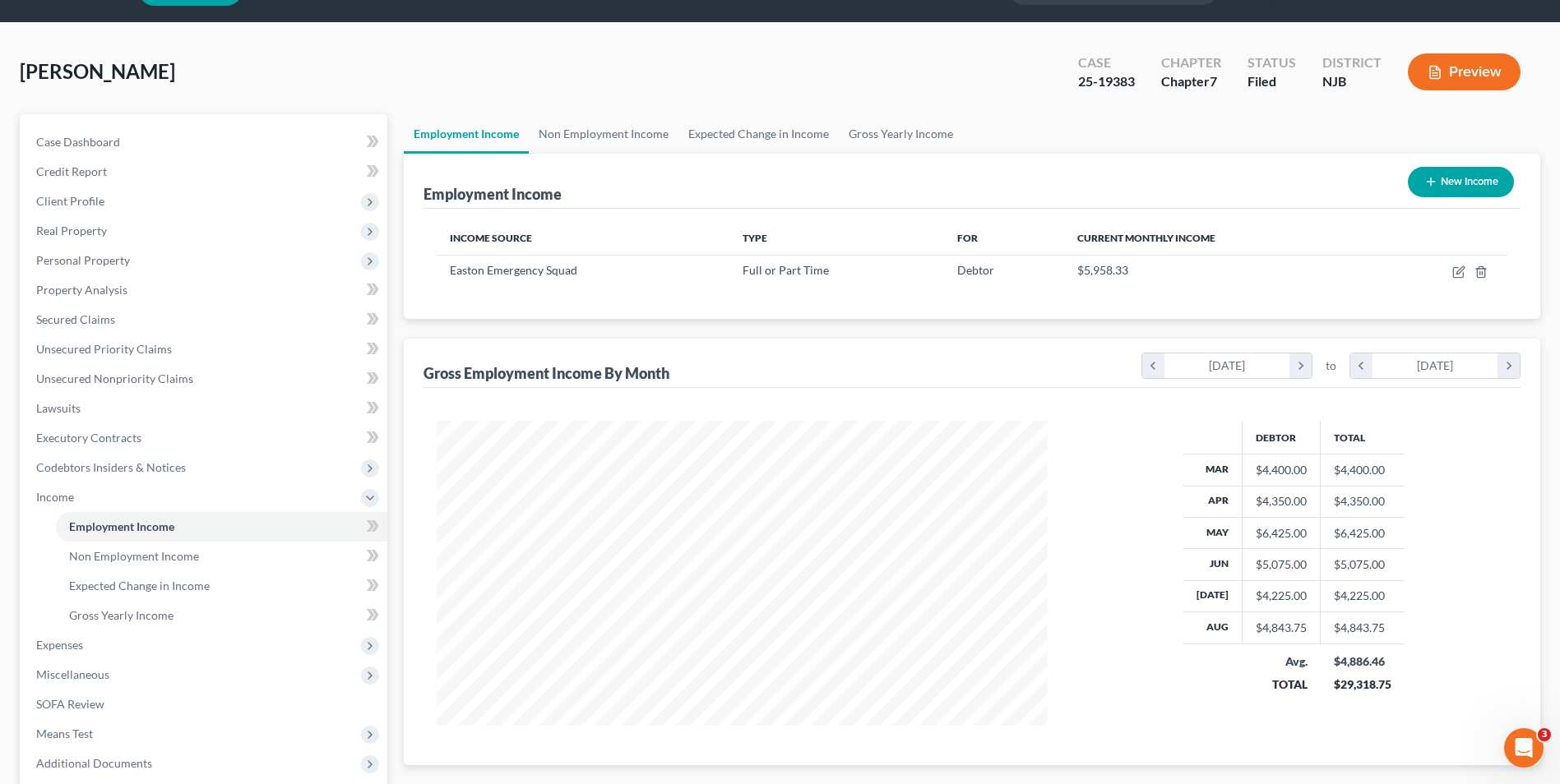
click at [1424, 175] on icon "button" at bounding box center [1431, 181] width 13 height 13
select select "0"
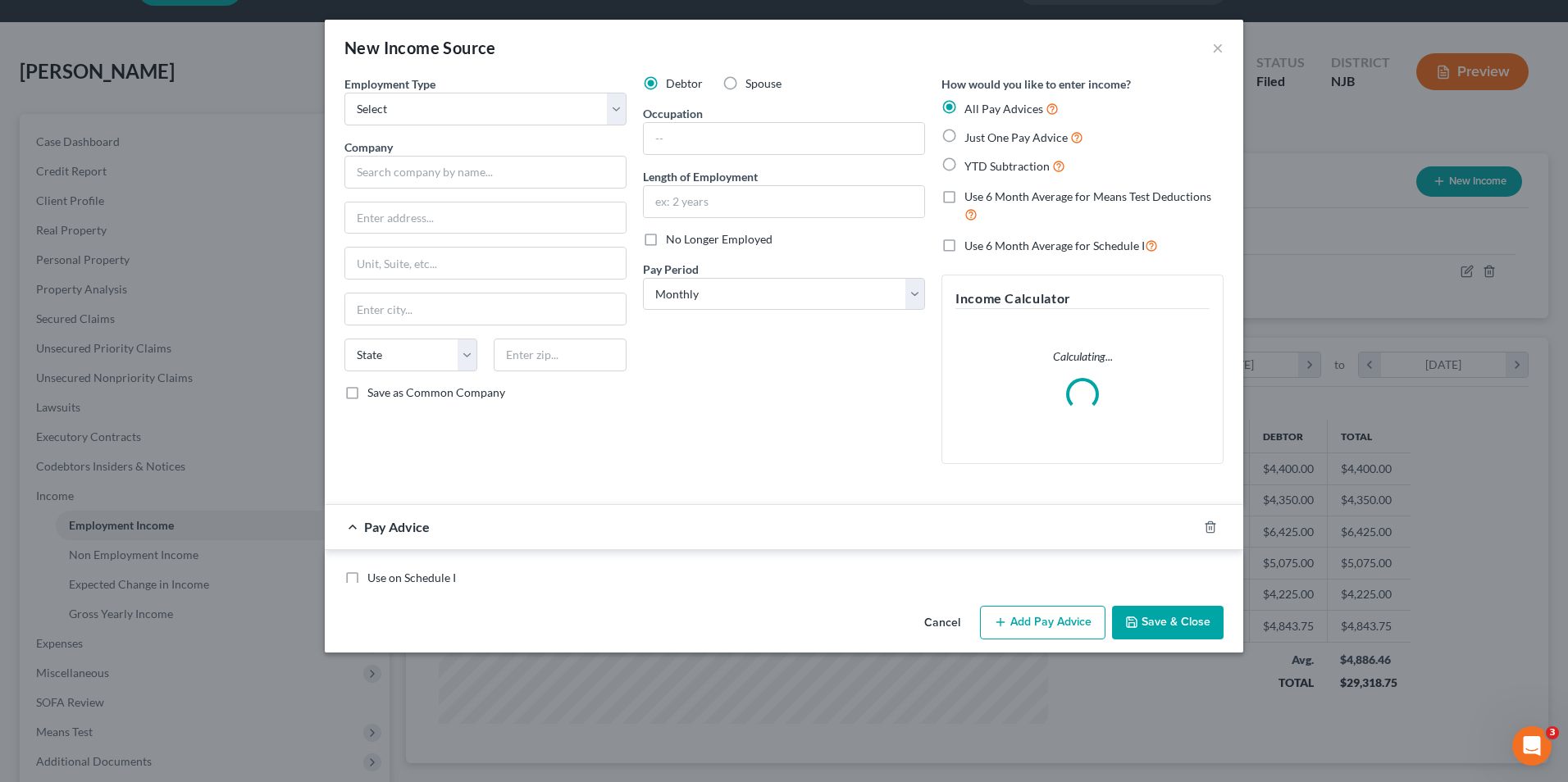
scroll to position [307, 647]
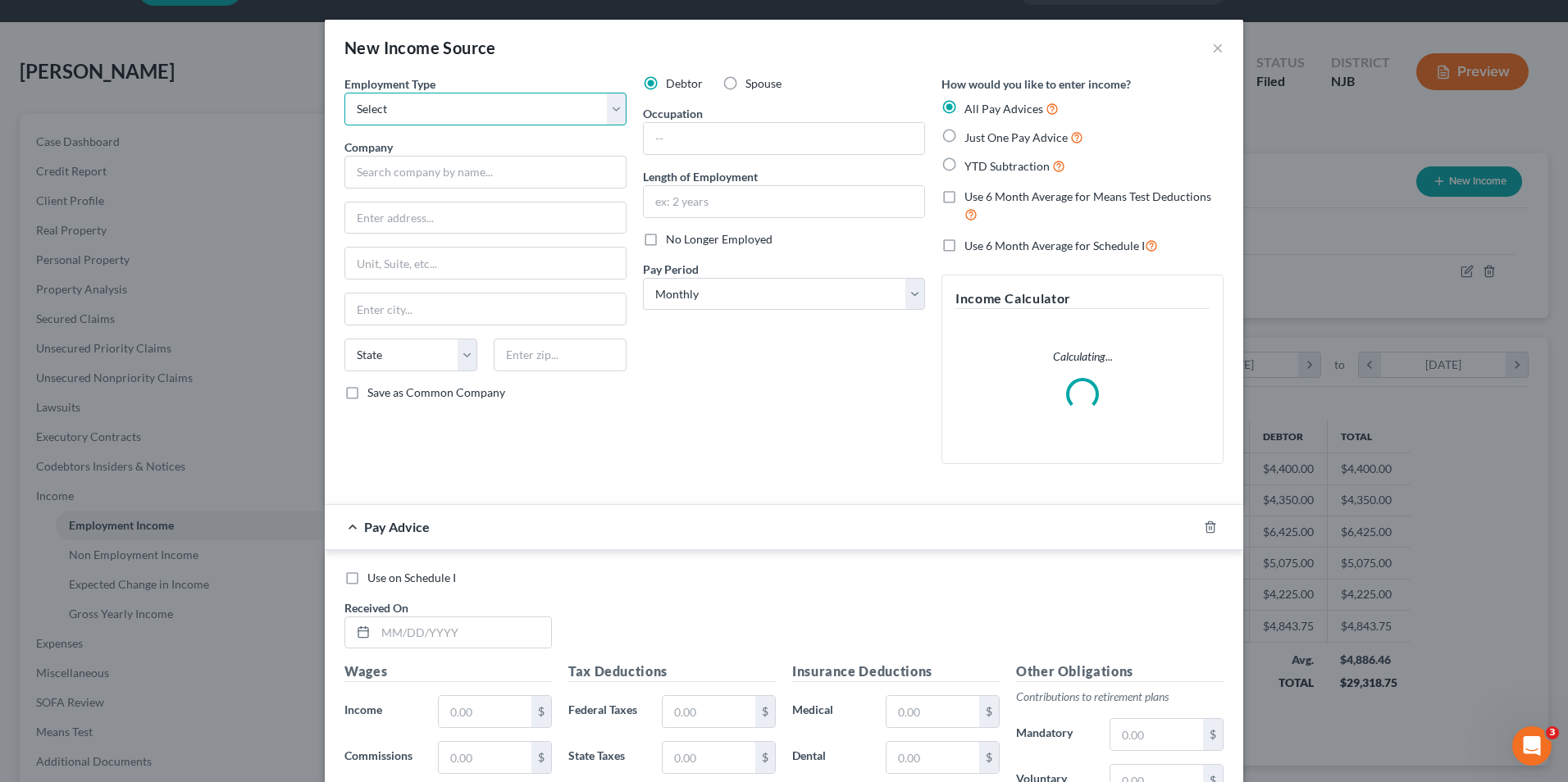
click at [615, 107] on select "Select Full or [DEMOGRAPHIC_DATA] Employment Self Employment" at bounding box center [485, 109] width 282 height 33
select select "0"
click at [344, 92] on select "Select Full or [DEMOGRAPHIC_DATA] Employment Self Employment" at bounding box center [485, 109] width 282 height 33
click at [560, 172] on input "text" at bounding box center [485, 173] width 282 height 33
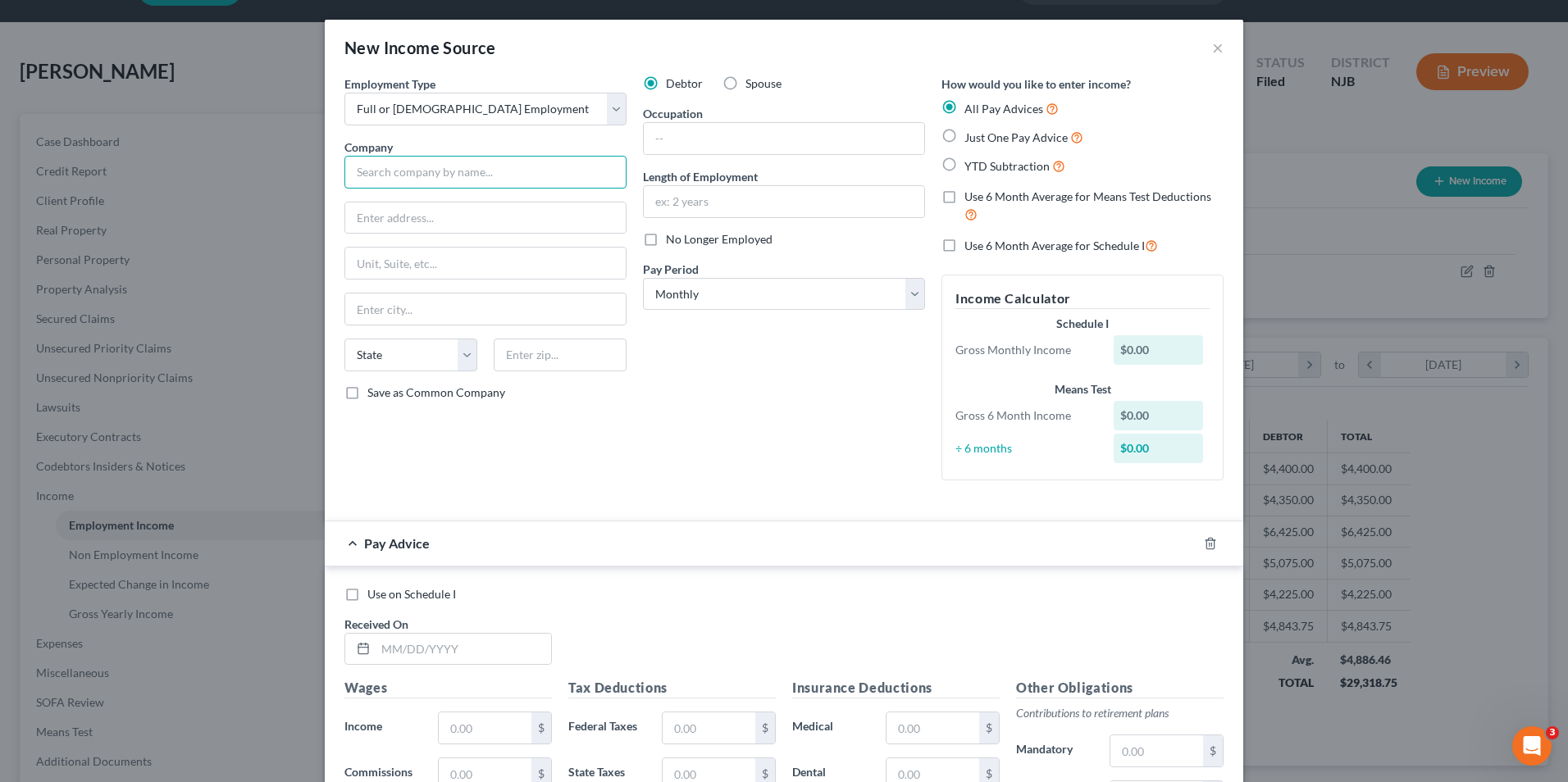
type input "South Branch Emergency Services, Inc."
type input "PO Box 5265"
type input "[PERSON_NAME]"
select select "33"
type input "08809"
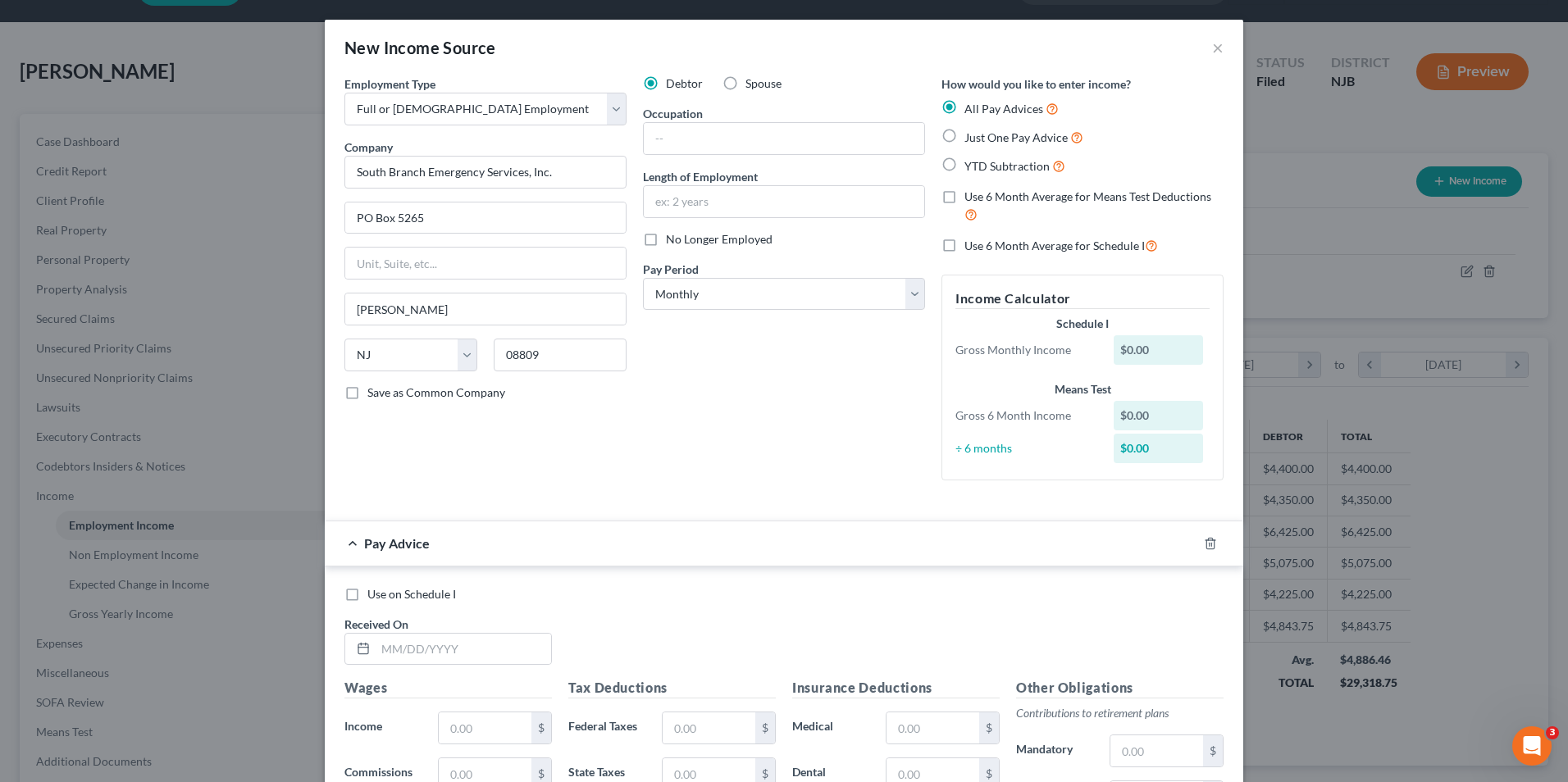
click at [444, 450] on div "Employment Type * Select Full or [DEMOGRAPHIC_DATA] Employment Self Employment …" at bounding box center [485, 285] width 299 height 418
paste input "Emergency Medical Technician"
type input "Emergency Medical Technician"
click at [713, 212] on input "text" at bounding box center [784, 202] width 280 height 31
type input "2 years"
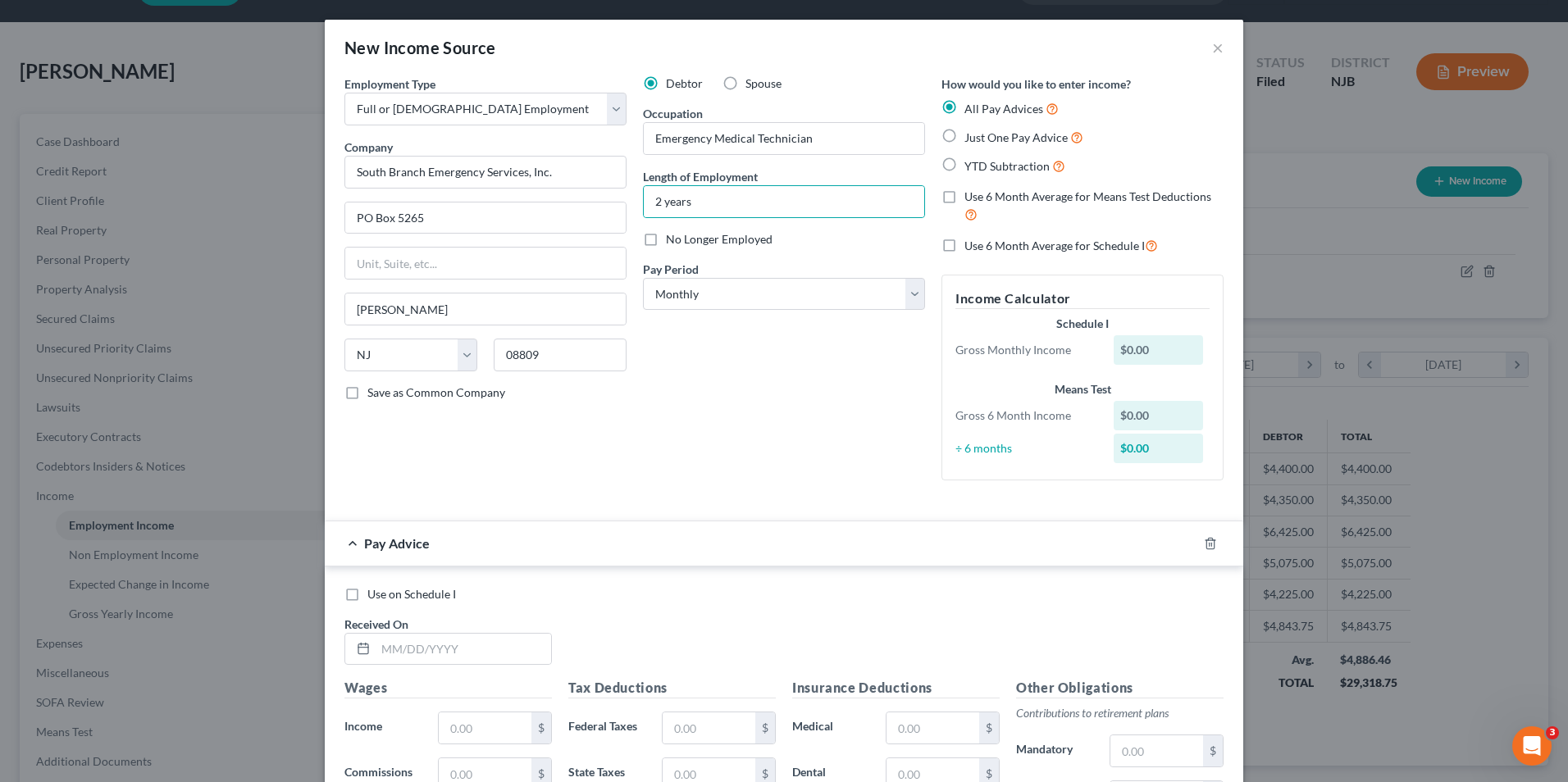
click at [750, 410] on div "Debtor Spouse Occupation Emergency Medical Technician Length of Employment 2 ye…" at bounding box center [784, 285] width 299 height 418
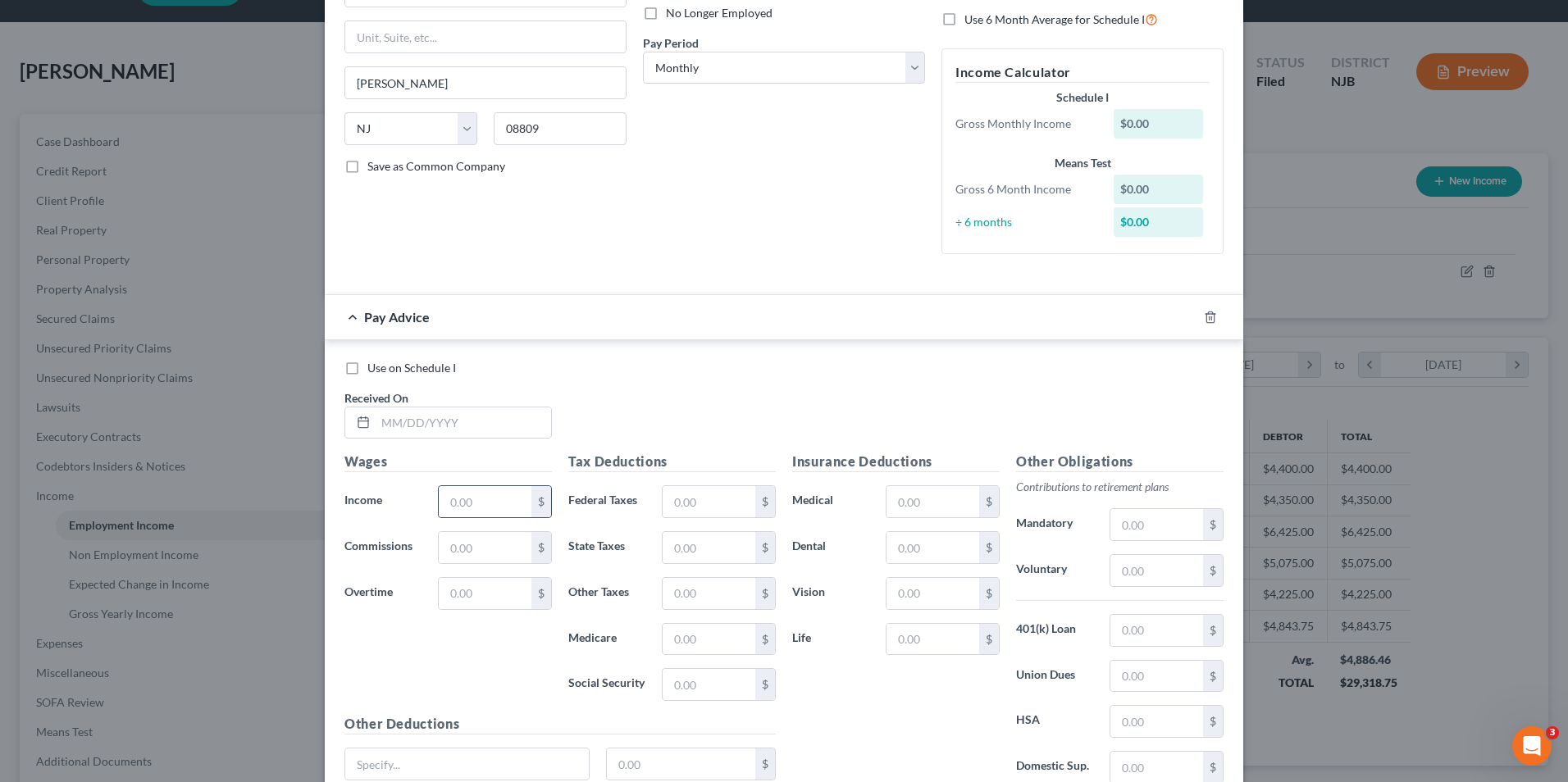
scroll to position [246, 0]
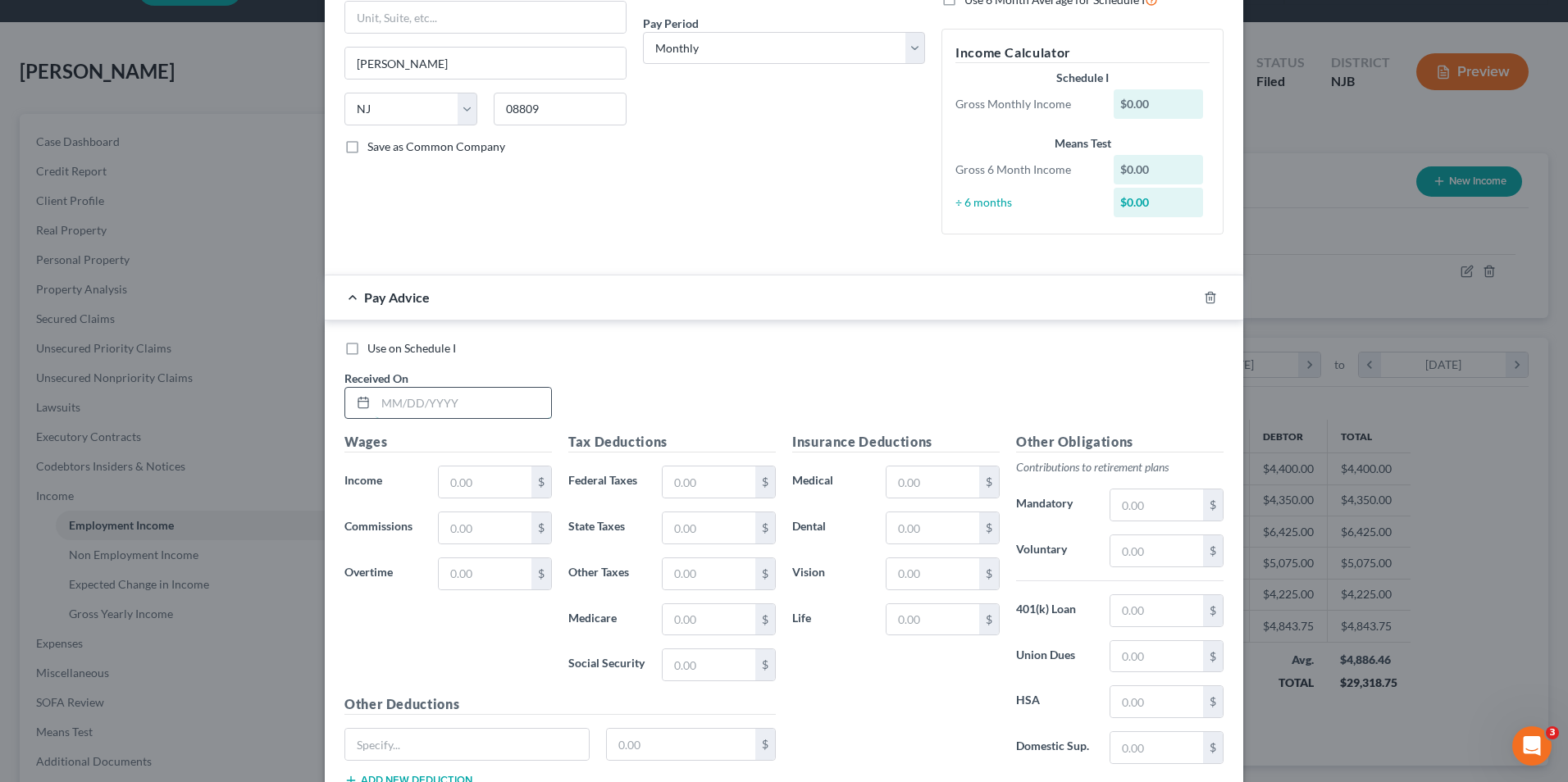
click at [442, 398] on input "text" at bounding box center [463, 404] width 175 height 31
type input "[DATE]"
click at [474, 486] on input "text" at bounding box center [484, 482] width 92 height 31
type input "82.00"
click at [676, 622] on input "text" at bounding box center [708, 620] width 92 height 31
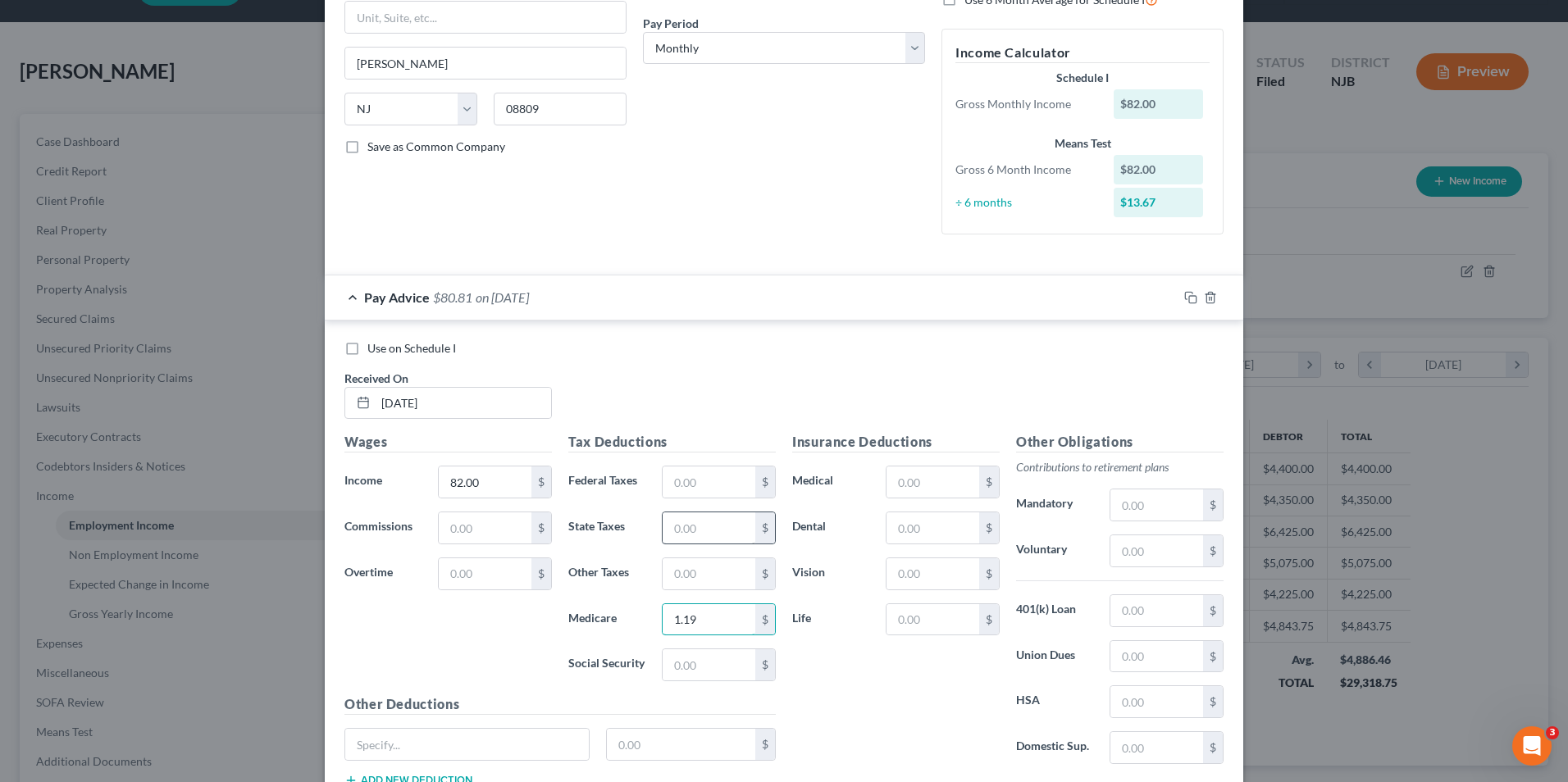
type input "1.19"
click at [692, 531] on input "text" at bounding box center [708, 528] width 92 height 31
type input "26.23"
click at [685, 567] on input "text" at bounding box center [708, 574] width 92 height 31
type input "0.81"
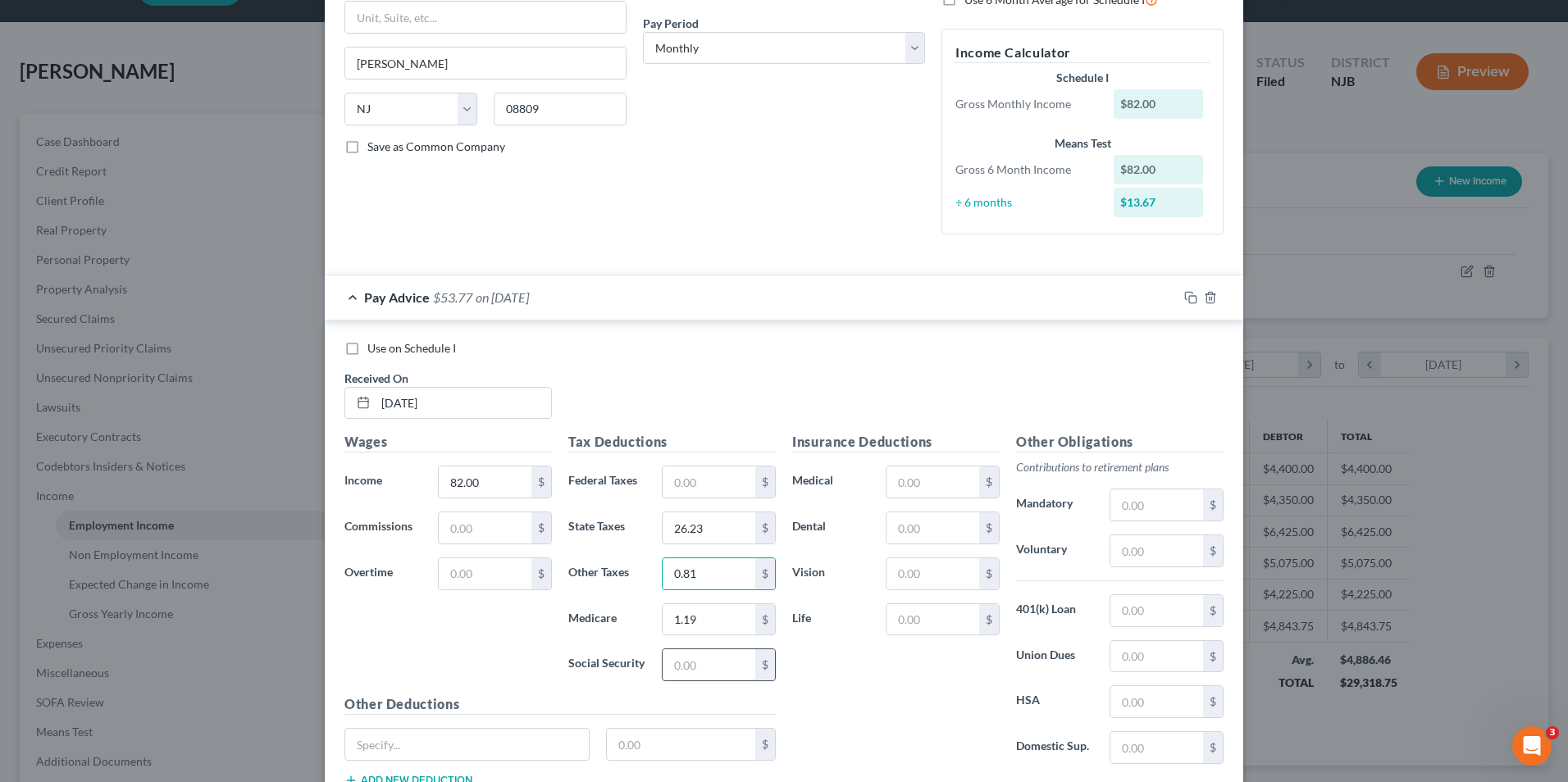
click at [679, 659] on input "text" at bounding box center [708, 665] width 92 height 31
type input "5.08"
click at [721, 576] on input "0.81" at bounding box center [708, 574] width 92 height 31
type input "0.80"
click at [894, 726] on div "Insurance Deductions Medical $ Dental $ Vision $ Life $" at bounding box center [895, 605] width 224 height 345
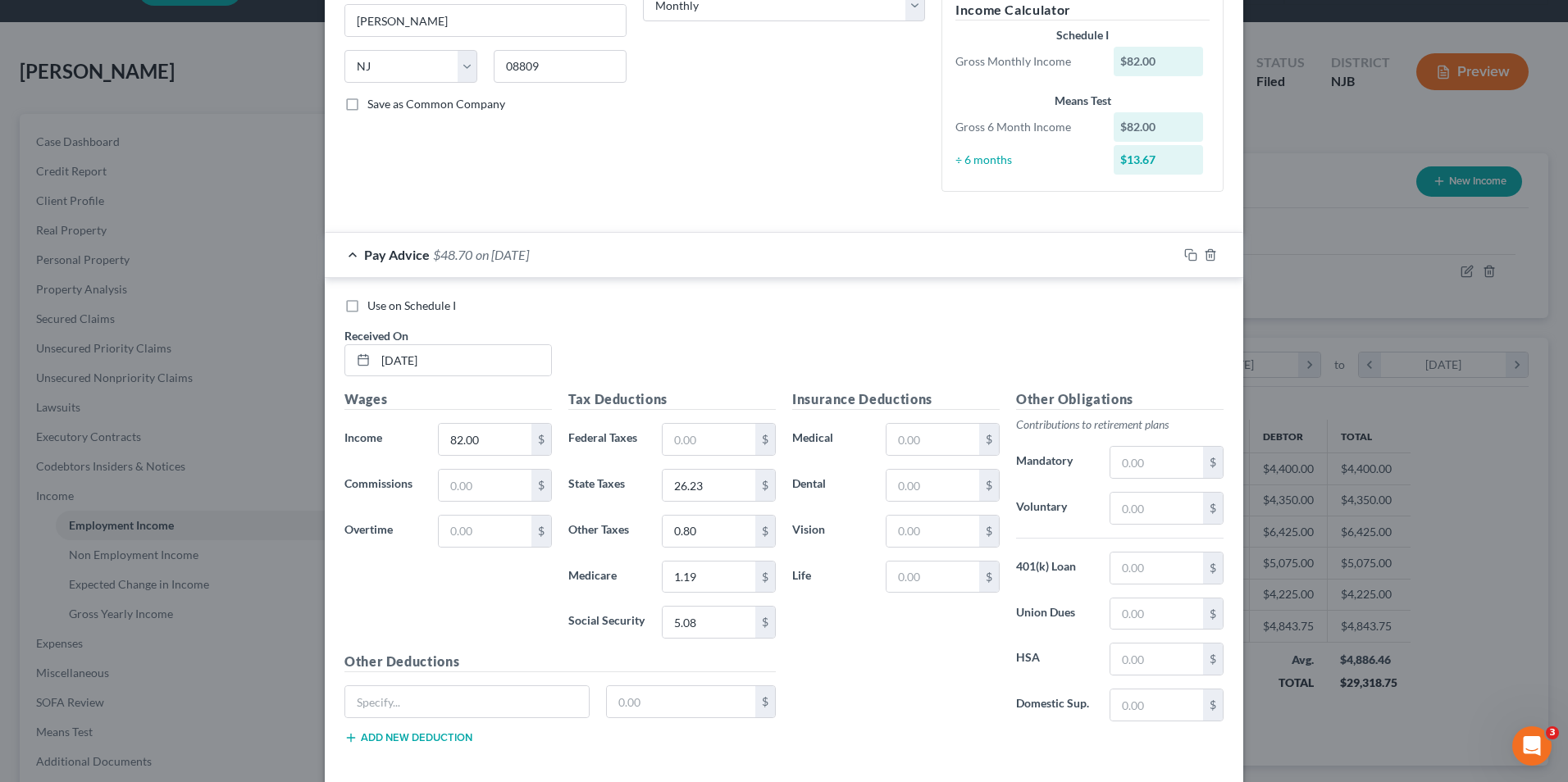
scroll to position [367, 0]
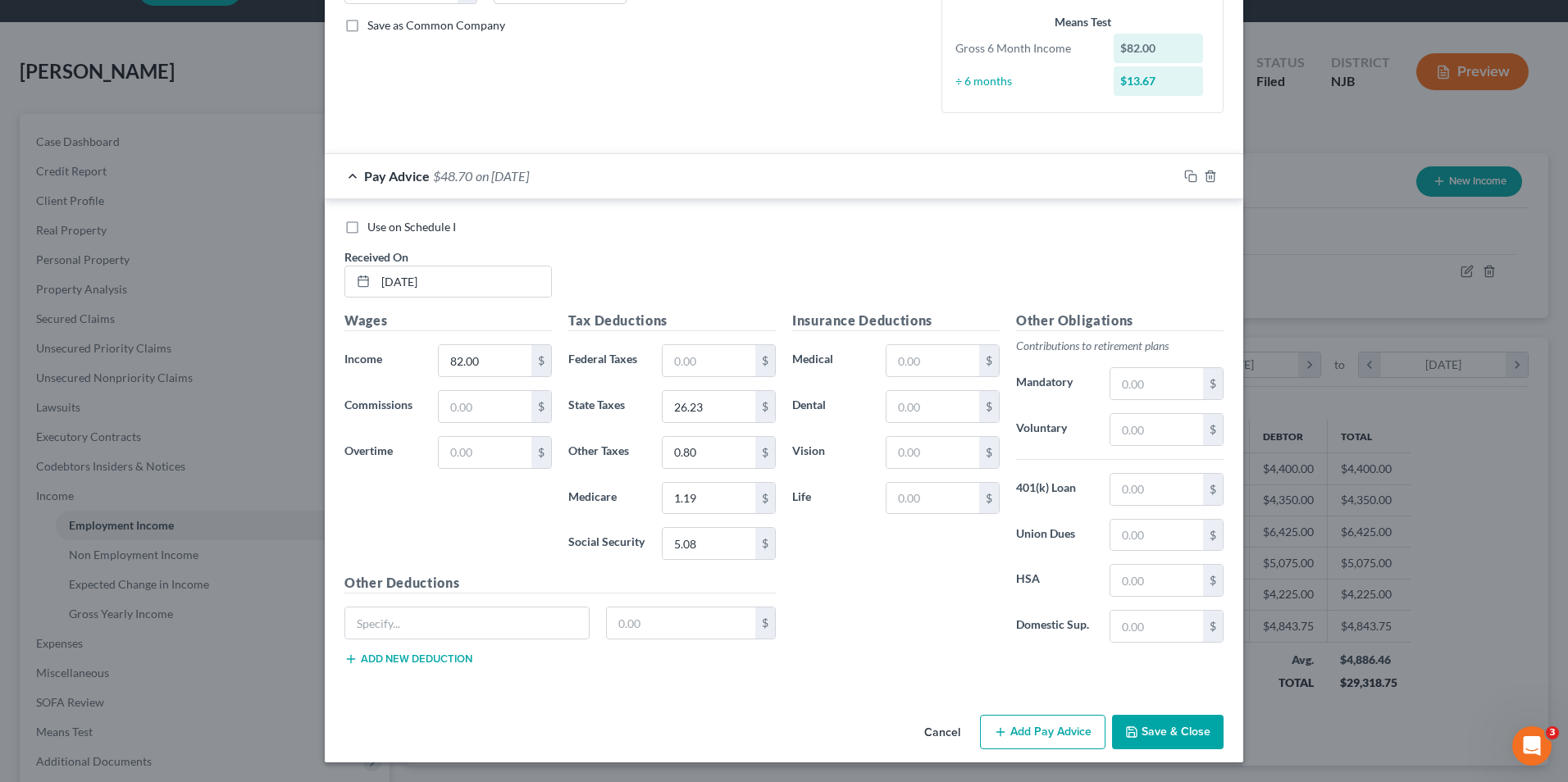
click at [1035, 734] on button "Add Pay Advice" at bounding box center [1042, 733] width 125 height 35
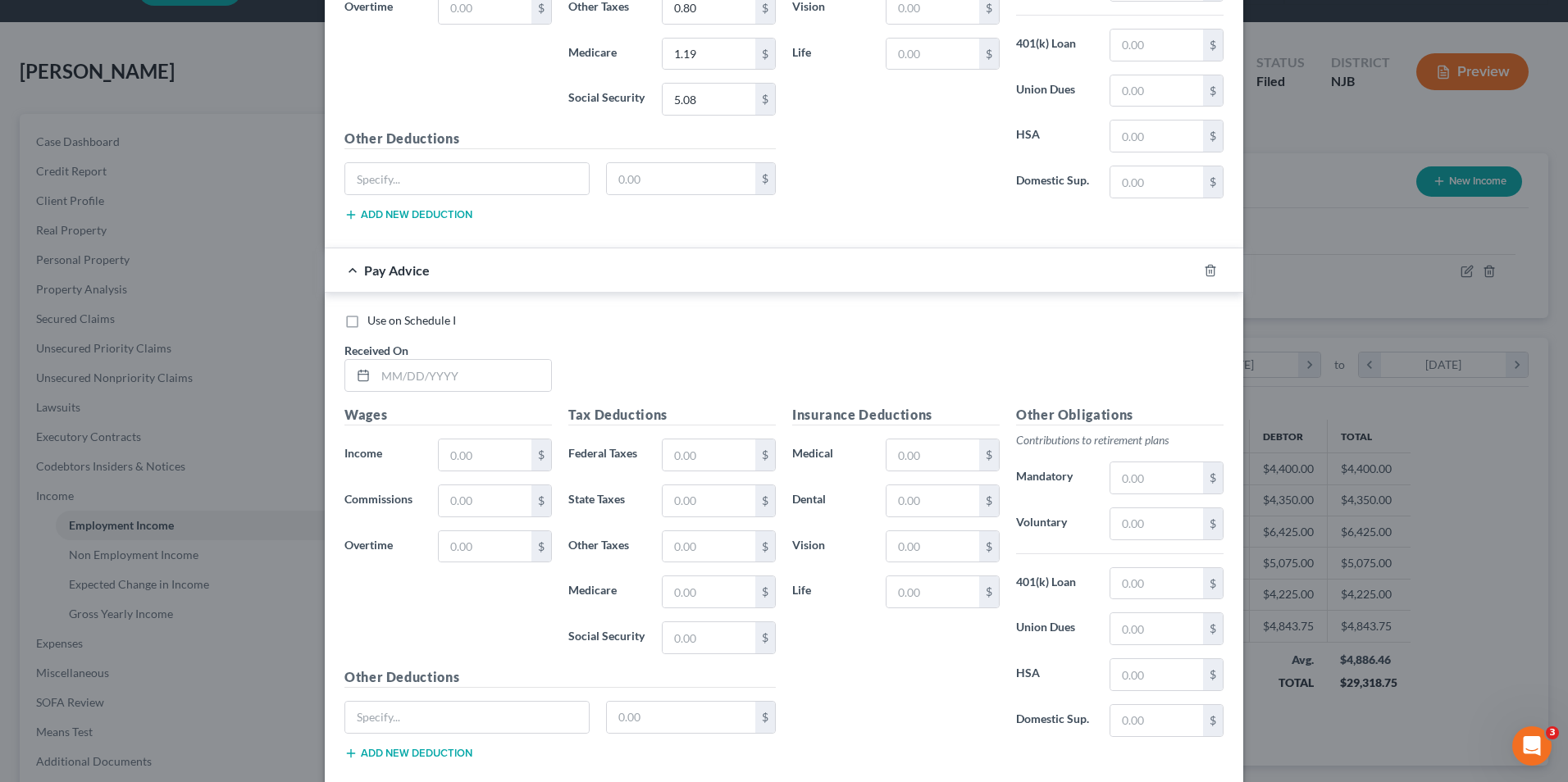
scroll to position [860, 0]
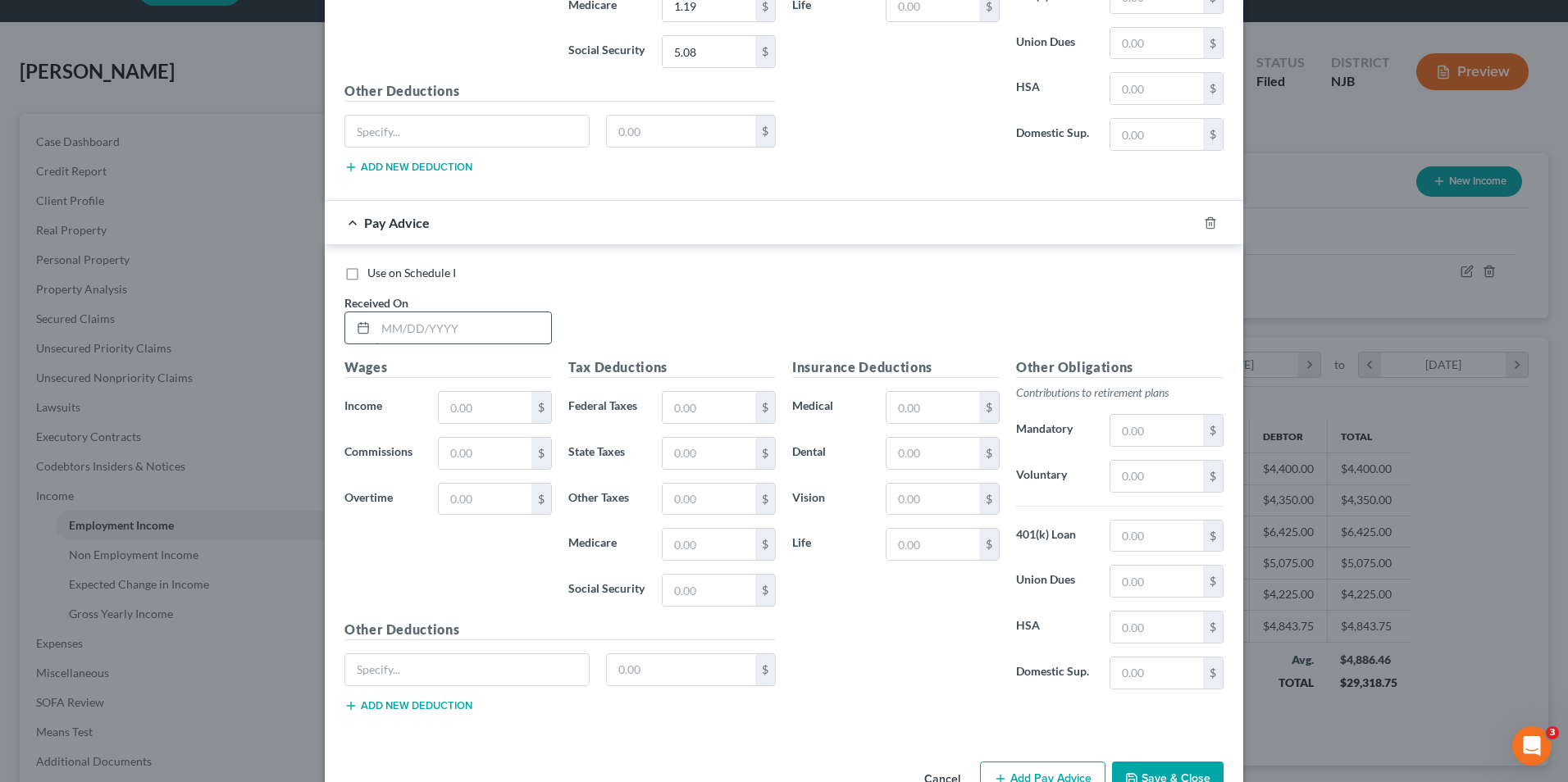
click at [468, 326] on input "text" at bounding box center [463, 328] width 175 height 31
type input "[DATE]"
click at [474, 419] on input "text" at bounding box center [484, 407] width 92 height 31
type input "246.00"
click at [708, 557] on input "text" at bounding box center [708, 544] width 92 height 31
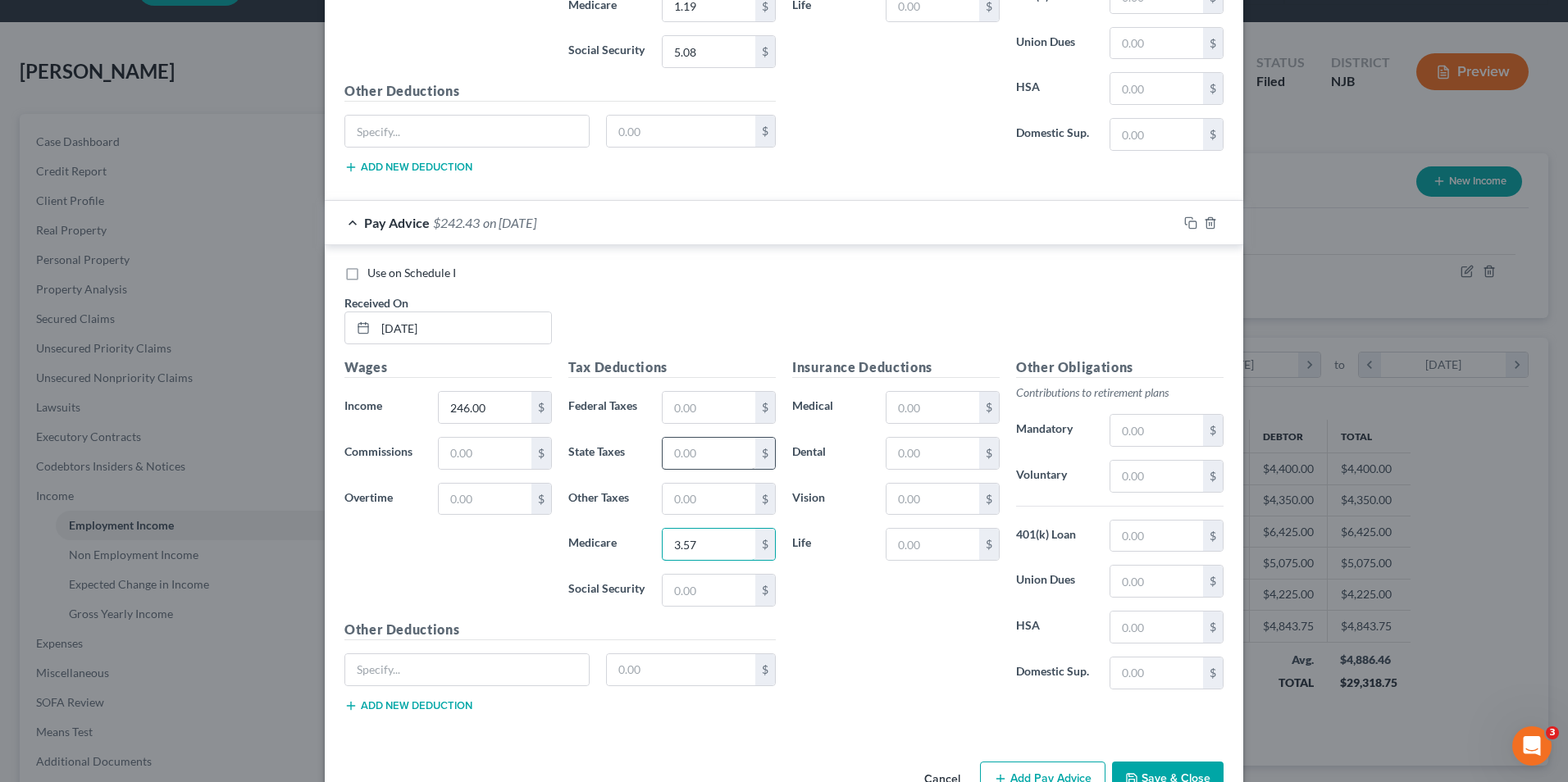
type input "3.57"
click at [684, 461] on input "text" at bounding box center [708, 453] width 92 height 31
type input "28.69"
click at [698, 501] on input "text" at bounding box center [708, 500] width 92 height 31
type input "2.42"
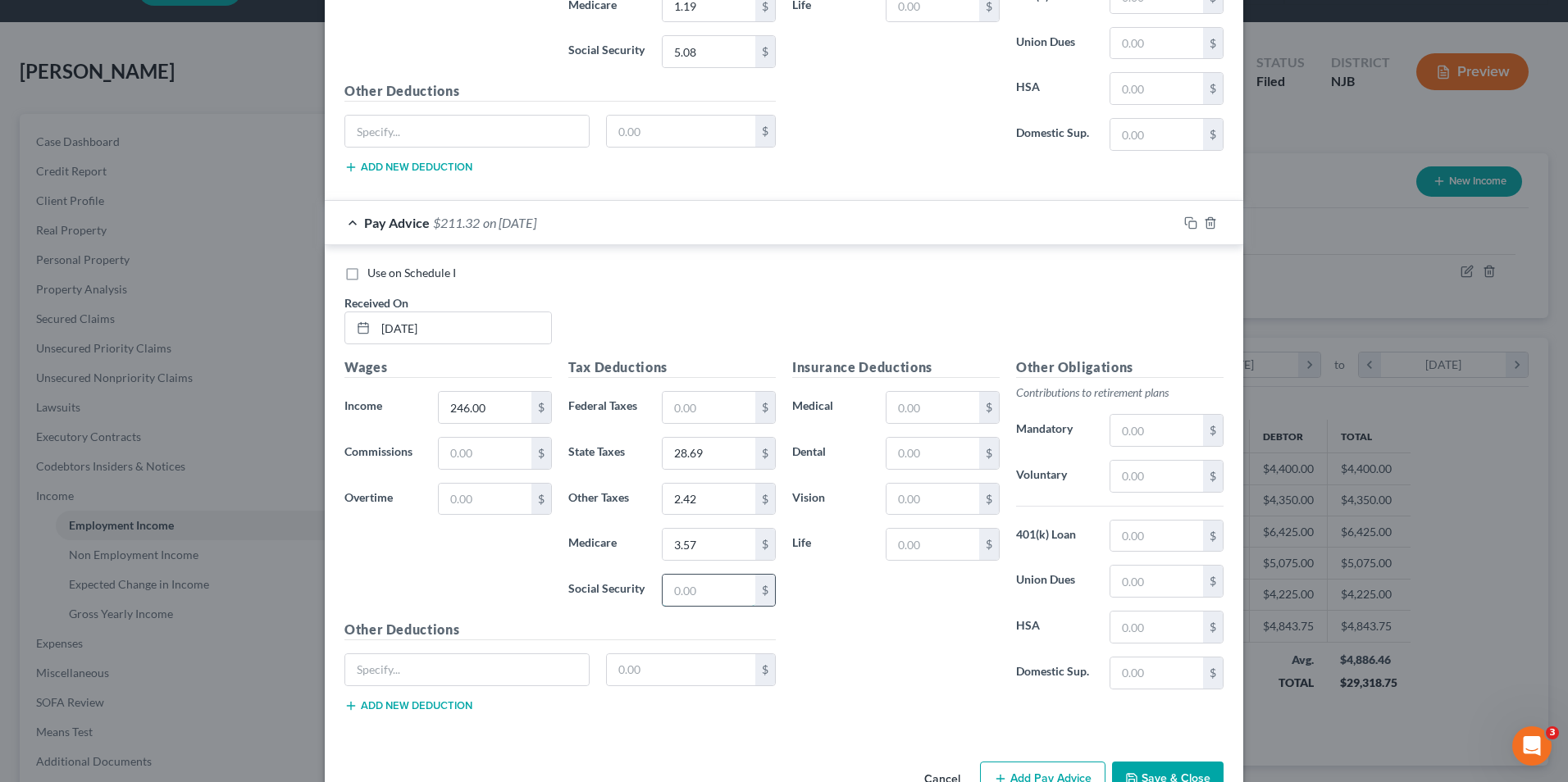
click at [698, 585] on input "text" at bounding box center [708, 590] width 92 height 31
click at [703, 588] on input "15.42" at bounding box center [708, 590] width 92 height 31
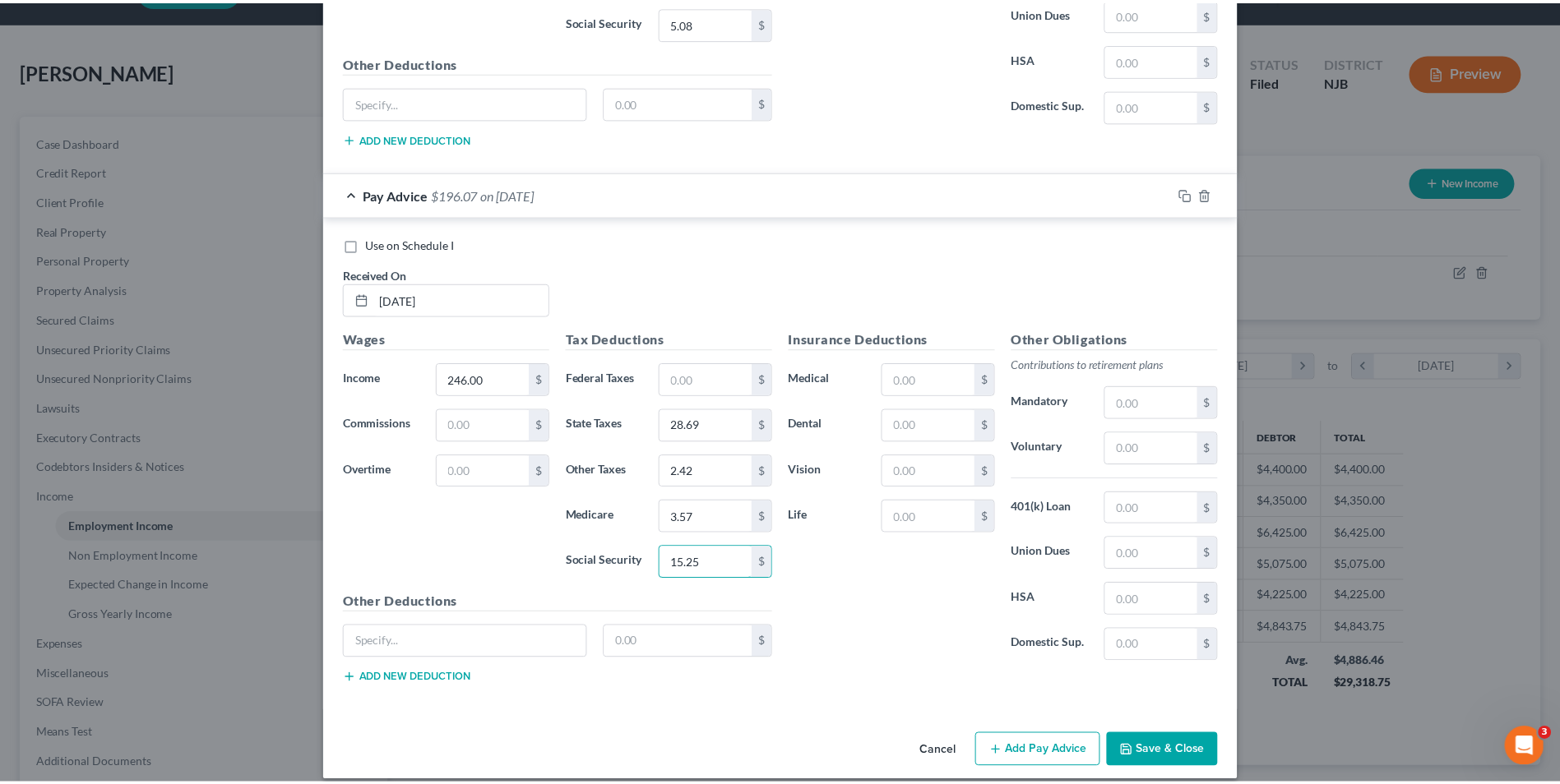
scroll to position [908, 0]
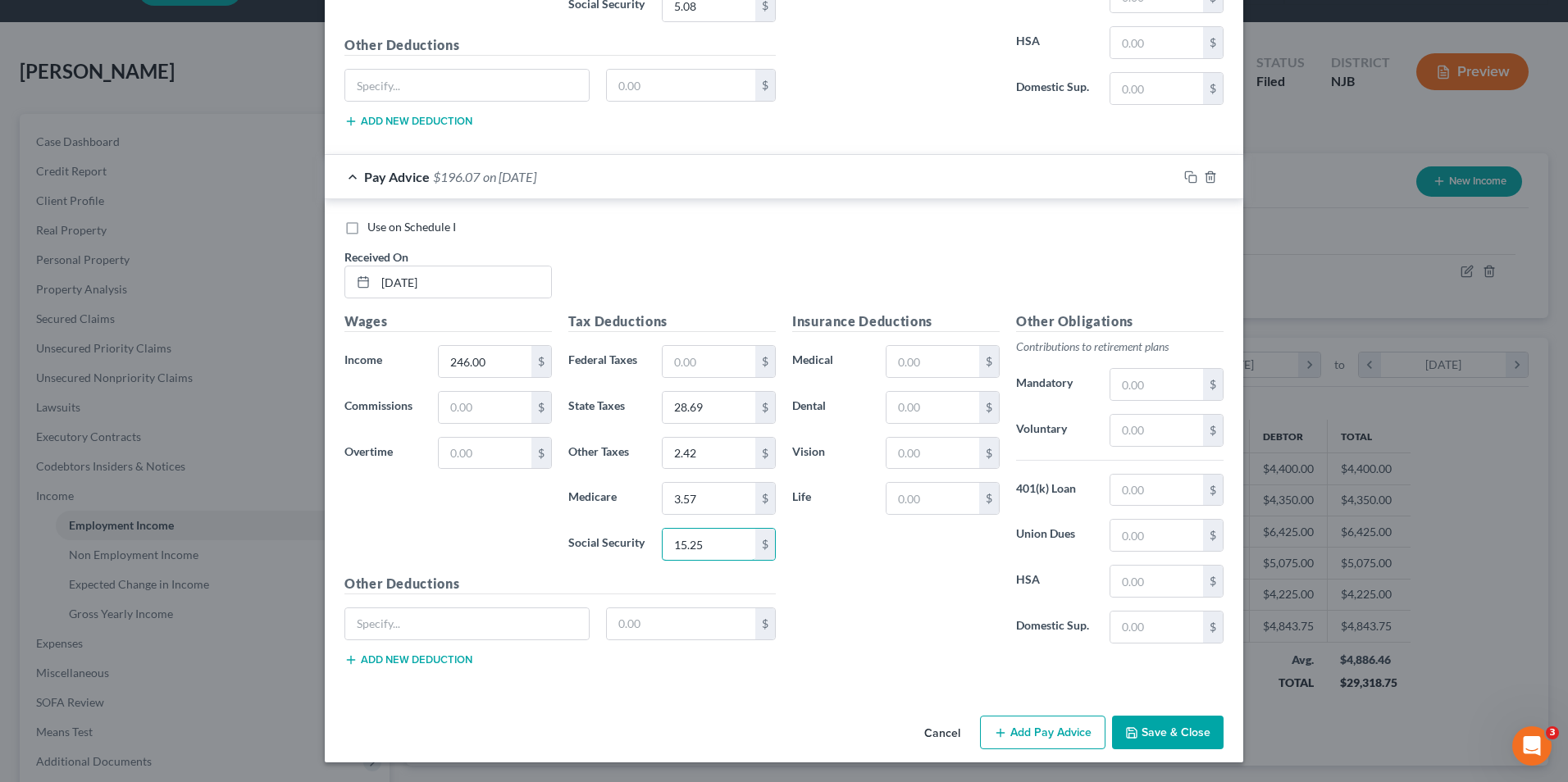
type input "15.25"
click at [1119, 734] on button "Save & Close" at bounding box center [1167, 734] width 111 height 35
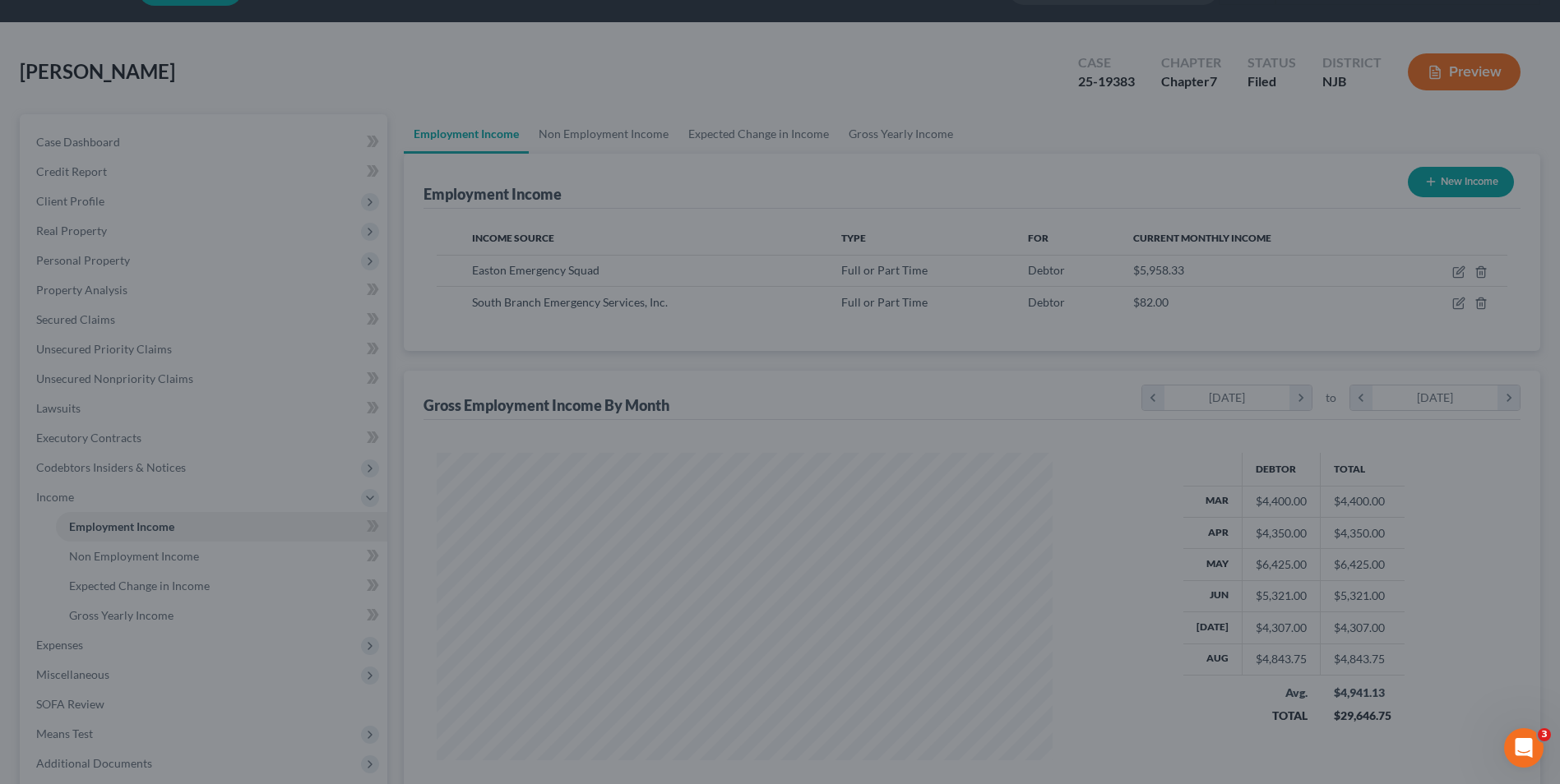
scroll to position [821937, 821726]
